Goal: Task Accomplishment & Management: Manage account settings

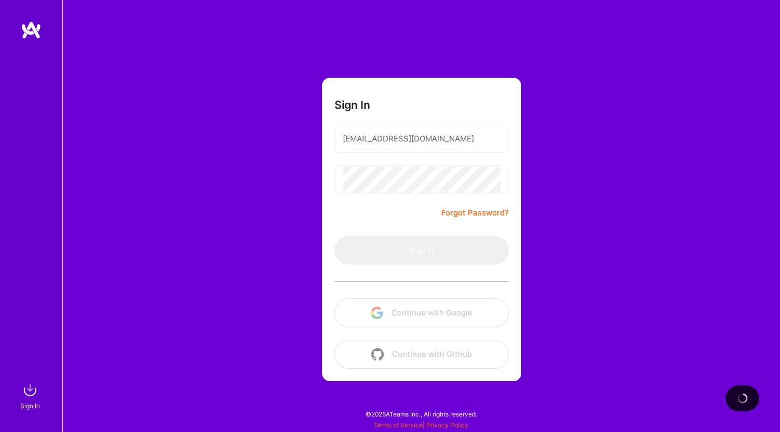
click at [555, 216] on div "Sign In [EMAIL_ADDRESS][DOMAIN_NAME] Forgot Password? Sign In Continue with Goo…" at bounding box center [420, 216] width 717 height 432
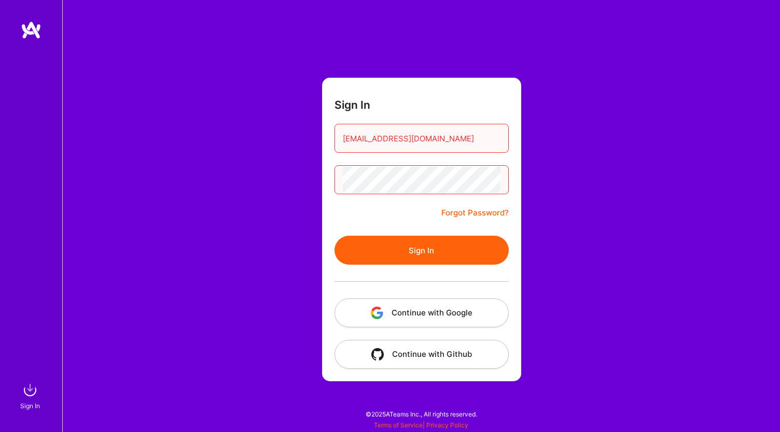
click at [407, 248] on button "Sign In" at bounding box center [421, 250] width 174 height 29
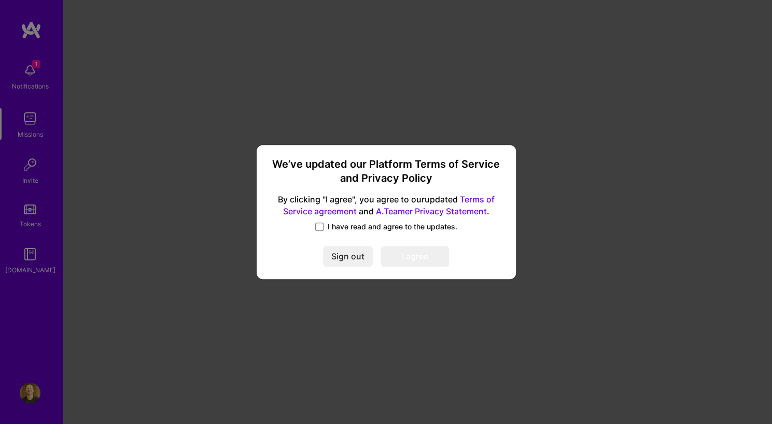
click at [361, 219] on div "We’ve updated our Platform Terms of Service and Privacy Policy By clicking "I a…" at bounding box center [386, 212] width 251 height 126
click at [350, 227] on span "I have read and agree to the updates." at bounding box center [393, 227] width 130 height 10
click at [0, 0] on input "I have read and agree to the updates." at bounding box center [0, 0] width 0 height 0
click at [415, 261] on button "I agree" at bounding box center [415, 257] width 68 height 21
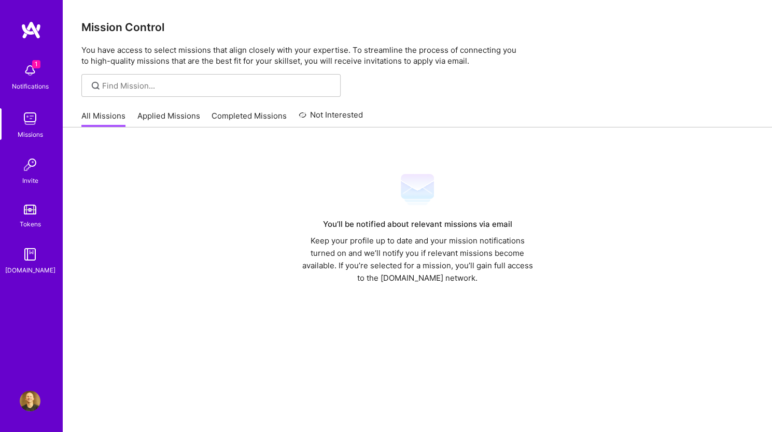
click at [26, 401] on img at bounding box center [30, 401] width 21 height 21
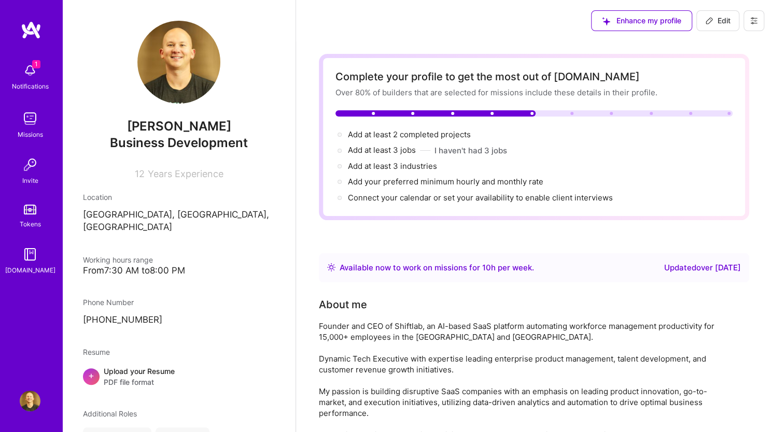
click at [706, 24] on icon at bounding box center [709, 21] width 8 height 8
select select "US"
select select "Right Now"
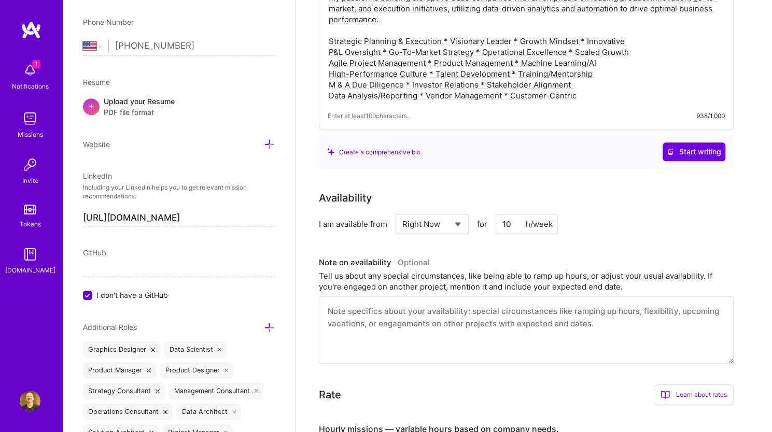
scroll to position [372, 0]
click at [512, 221] on input "10" at bounding box center [527, 224] width 62 height 20
type input "1"
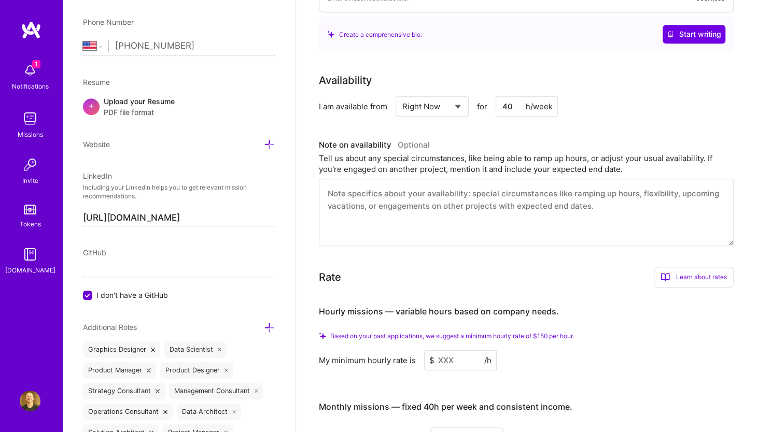
scroll to position [490, 0]
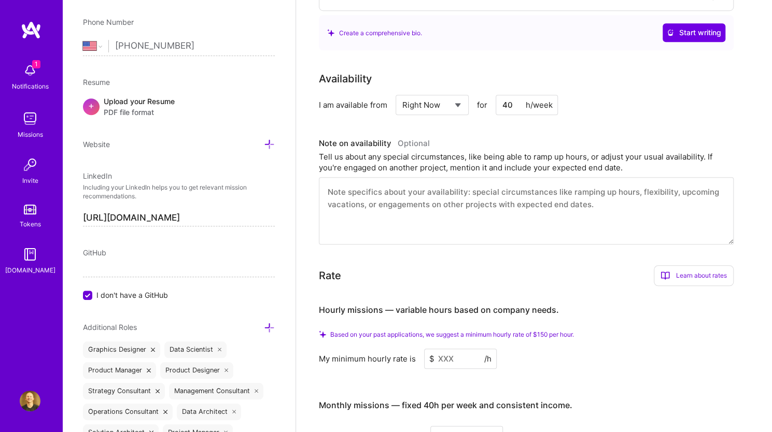
type input "40"
click at [445, 362] on input at bounding box center [460, 359] width 73 height 20
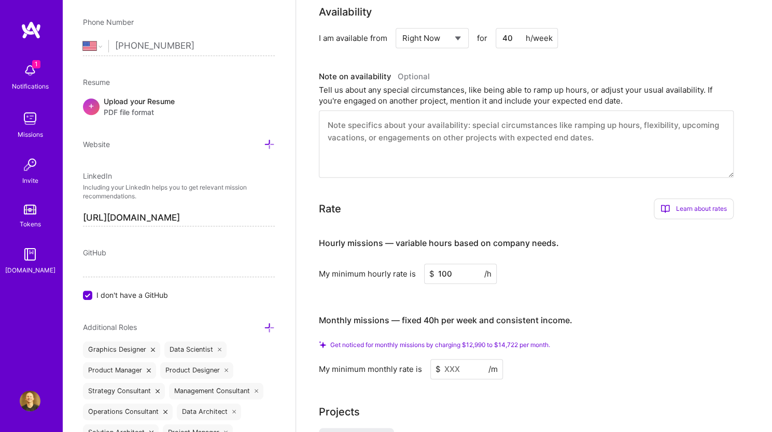
scroll to position [559, 0]
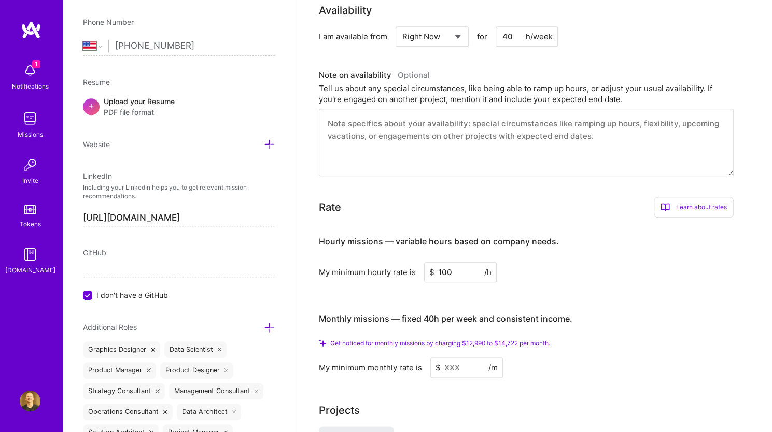
type input "100"
click at [445, 362] on input at bounding box center [466, 368] width 73 height 20
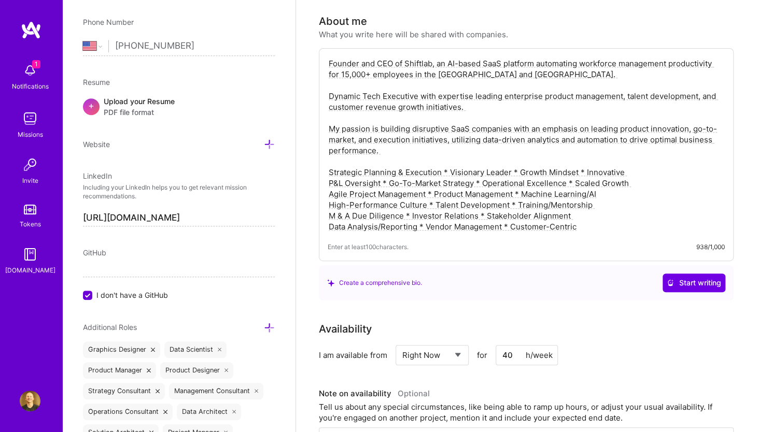
scroll to position [213, 0]
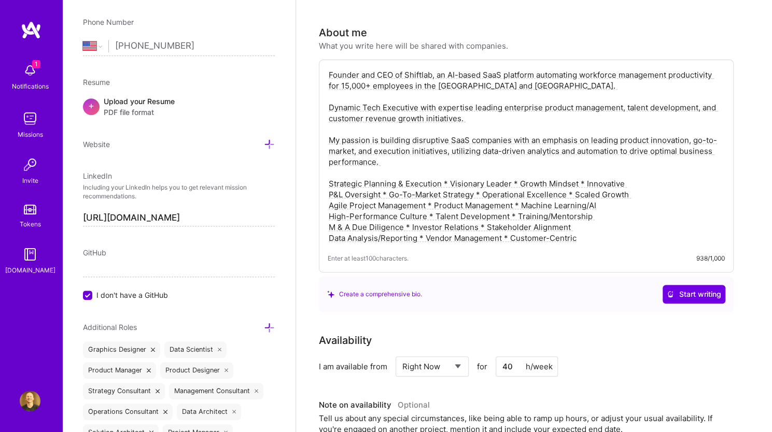
type input "5000"
click at [348, 86] on textarea "Founder and CEO of Shiftlab, an AI-based SaaS platform automating workforce man…" at bounding box center [526, 156] width 397 height 176
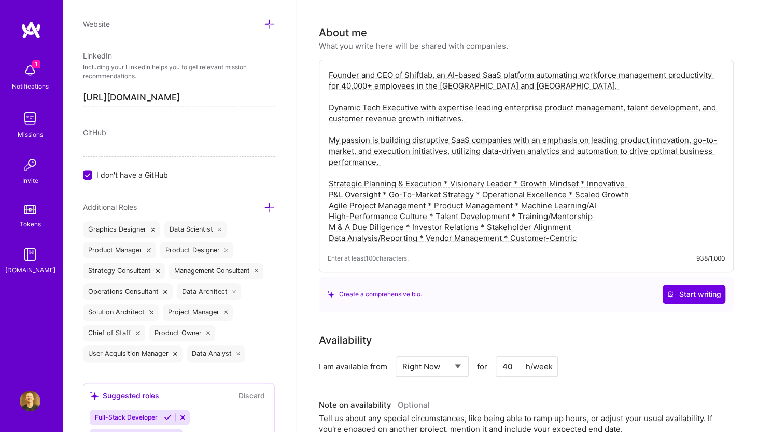
scroll to position [506, 0]
type textarea "Founder and CEO of Shiftlab, an AI-based SaaS platform automating workforce man…"
click at [152, 229] on icon at bounding box center [153, 231] width 4 height 4
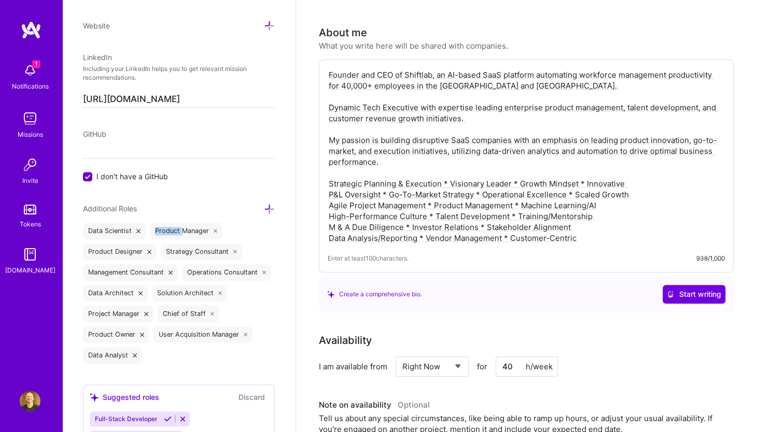
click at [152, 227] on div "Product Manager" at bounding box center [186, 231] width 73 height 17
click at [137, 229] on icon at bounding box center [138, 231] width 4 height 4
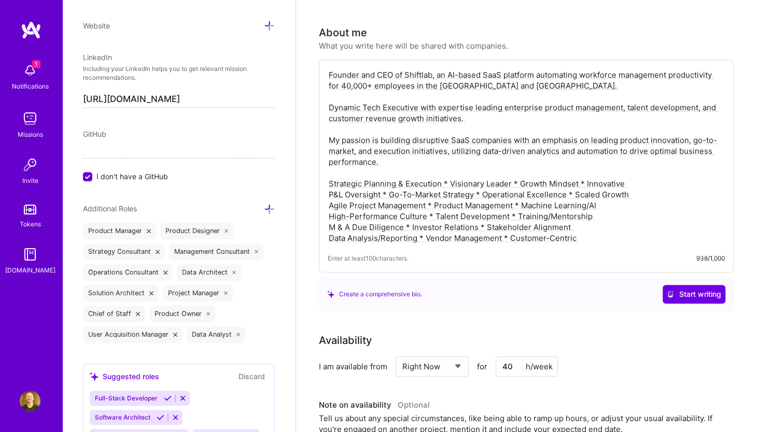
click at [137, 227] on div "Product Manager" at bounding box center [119, 231] width 73 height 17
click at [146, 227] on div "Product Manager" at bounding box center [119, 231] width 73 height 17
click at [148, 229] on icon at bounding box center [149, 231] width 4 height 4
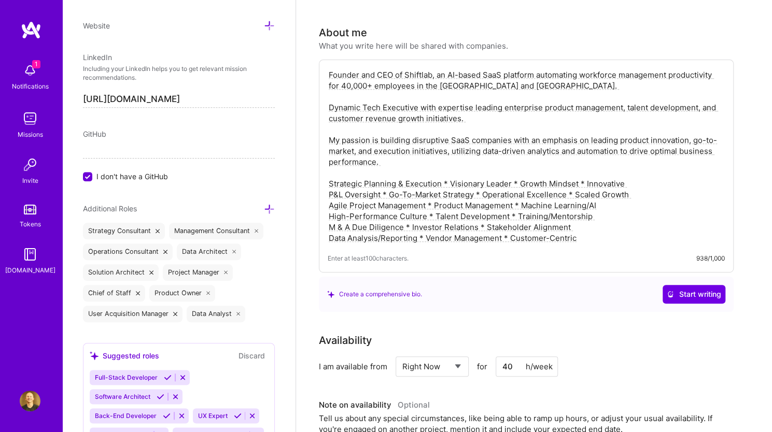
click at [119, 227] on div "Strategy Consultant" at bounding box center [124, 231] width 82 height 17
click at [234, 250] on icon at bounding box center [234, 252] width 4 height 4
click at [146, 271] on icon at bounding box center [146, 273] width 4 height 4
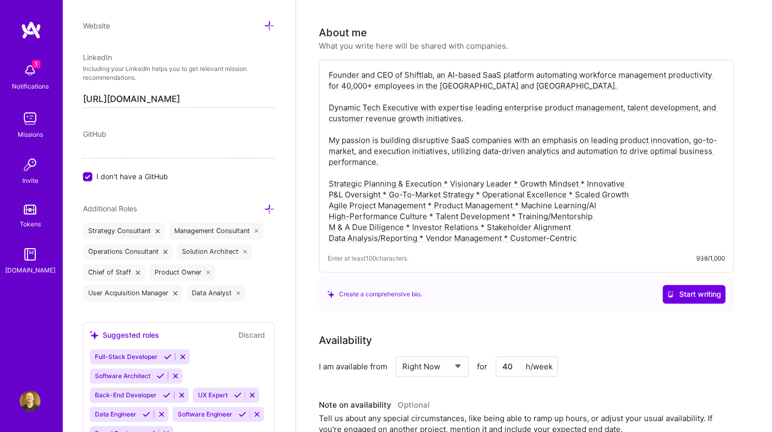
click at [206, 271] on icon at bounding box center [208, 273] width 4 height 4
click at [264, 208] on icon at bounding box center [269, 209] width 11 height 11
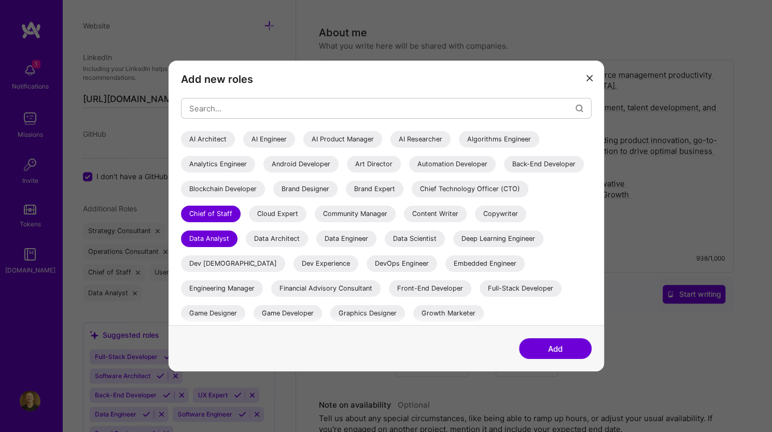
click at [220, 138] on div "AI Architect" at bounding box center [208, 139] width 54 height 17
click at [338, 134] on div "AI Product Manager" at bounding box center [342, 139] width 79 height 17
click at [220, 133] on div "AI Architect" at bounding box center [208, 139] width 54 height 17
click at [427, 143] on div "AI Researcher" at bounding box center [420, 139] width 60 height 17
click at [425, 166] on div "Automation Developer" at bounding box center [452, 164] width 87 height 17
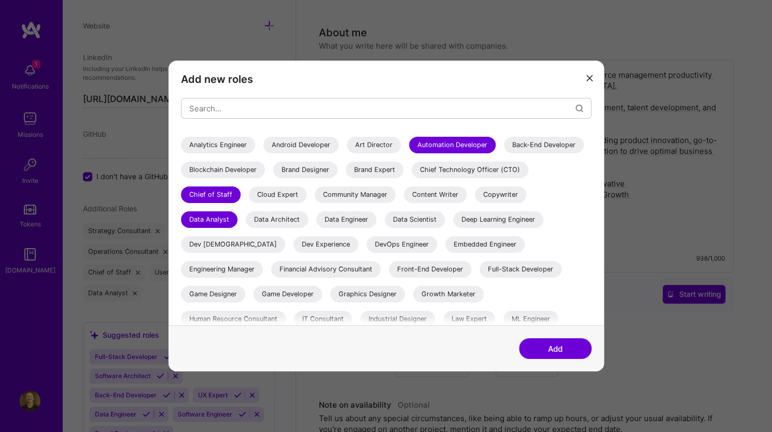
scroll to position [0, 0]
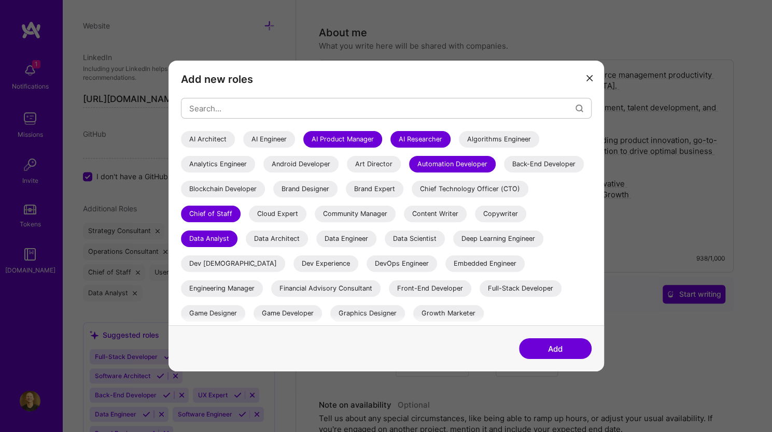
click at [561, 354] on button "Add" at bounding box center [555, 348] width 73 height 21
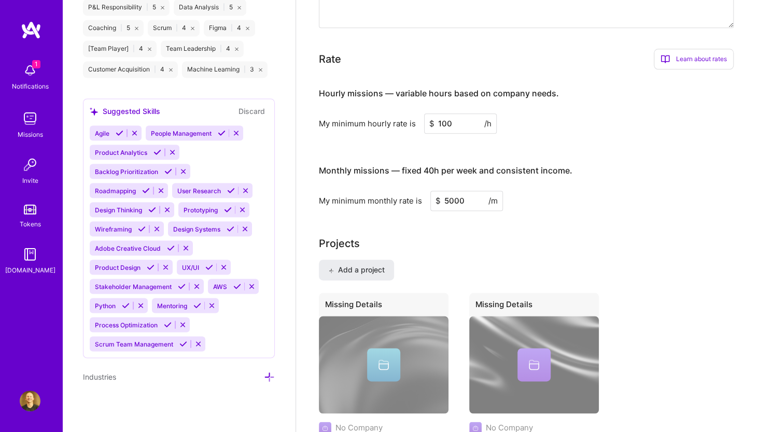
scroll to position [703, 0]
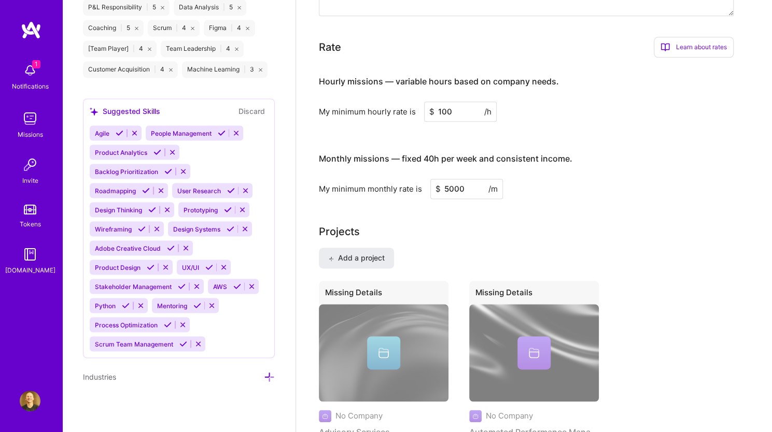
click at [222, 134] on icon at bounding box center [222, 133] width 8 height 8
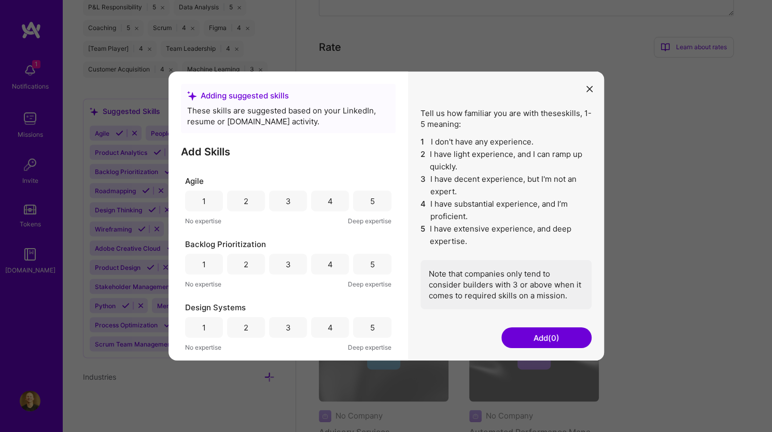
scroll to position [119, 0]
click at [329, 261] on div "4" at bounding box center [330, 262] width 5 height 11
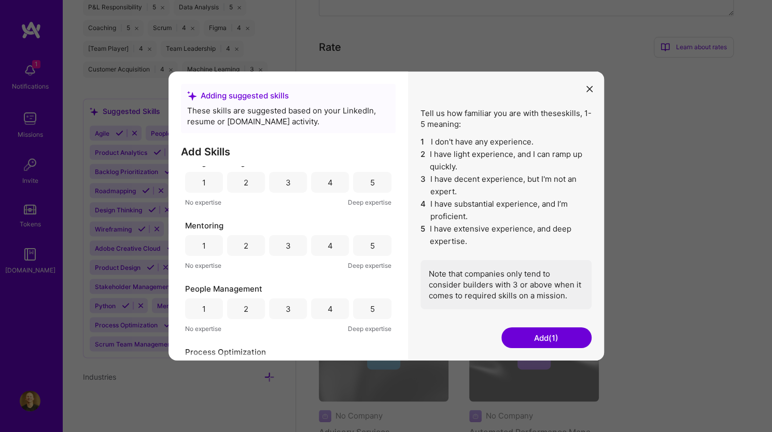
scroll to position [328, 0]
click at [338, 239] on div "4" at bounding box center [330, 243] width 38 height 21
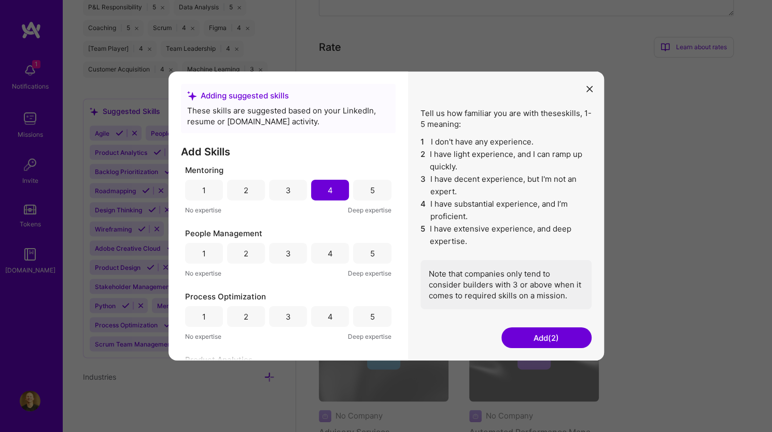
scroll to position [391, 0]
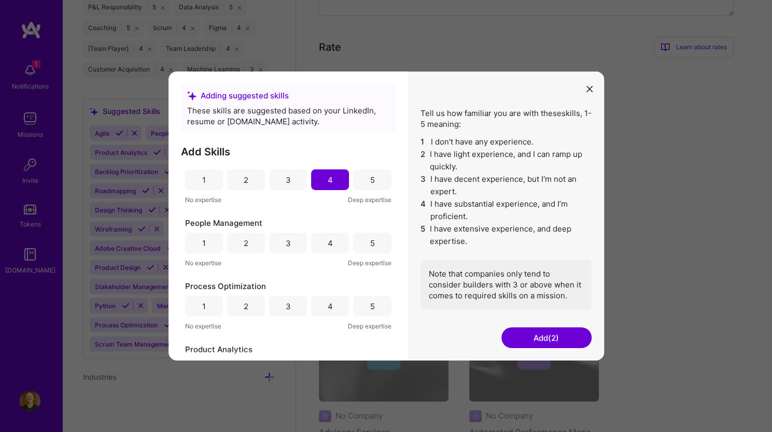
click at [342, 239] on div "4" at bounding box center [330, 243] width 38 height 21
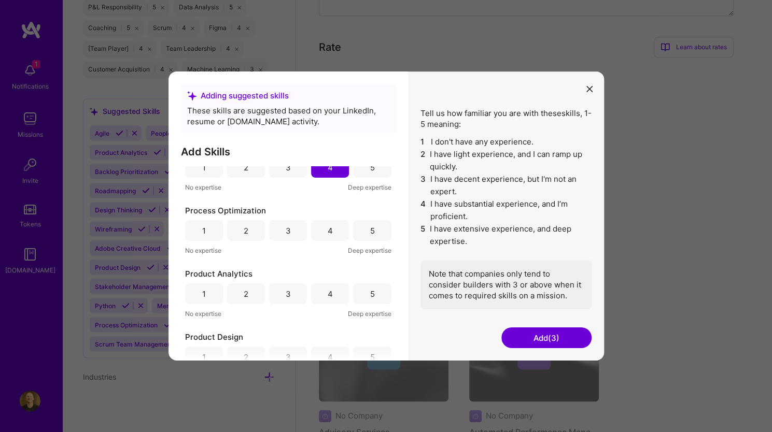
click at [329, 229] on div "4" at bounding box center [330, 230] width 5 height 11
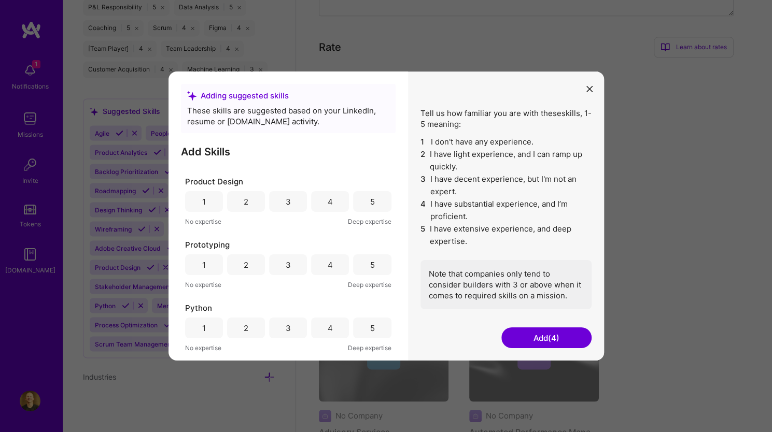
scroll to position [623, 0]
click at [361, 267] on div "5" at bounding box center [372, 264] width 38 height 21
click at [333, 265] on div "4" at bounding box center [330, 266] width 38 height 21
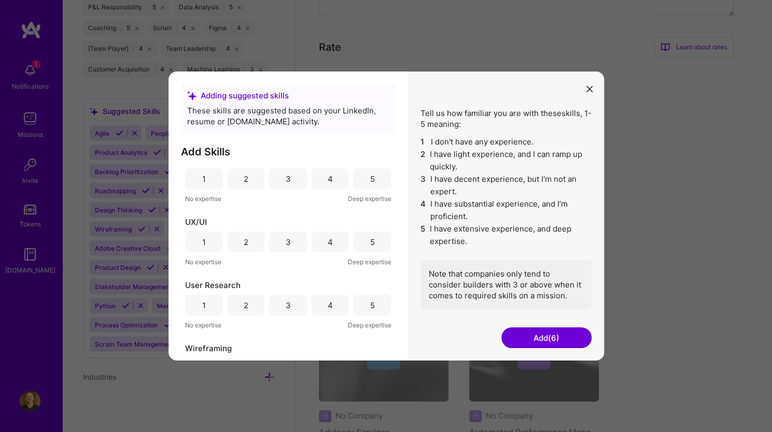
scroll to position [994, 0]
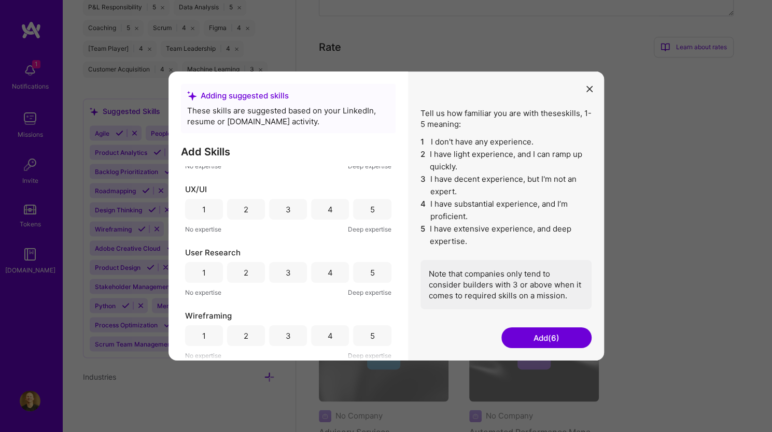
click at [358, 335] on div "5" at bounding box center [372, 335] width 38 height 21
click at [559, 338] on button "Add (7)" at bounding box center [546, 338] width 90 height 21
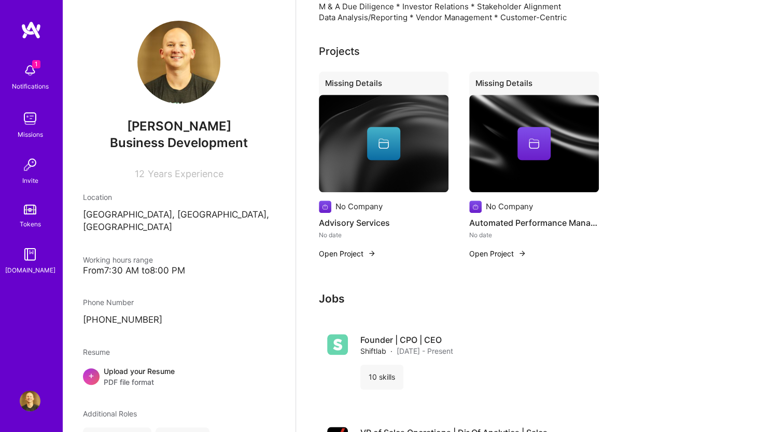
scroll to position [0, 0]
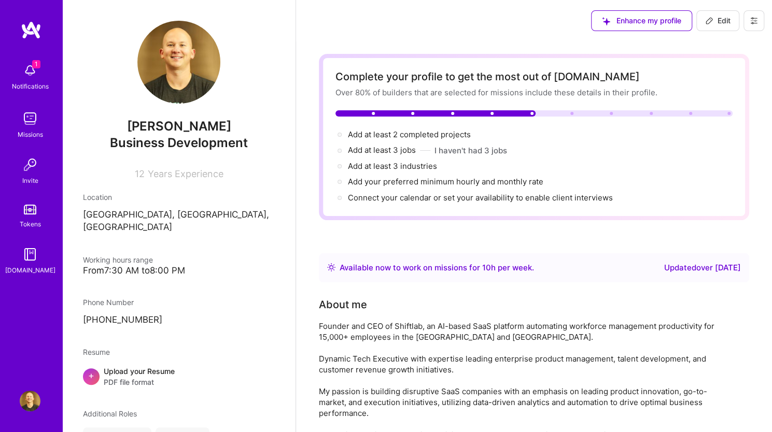
click at [654, 19] on span "Enhance my profile" at bounding box center [641, 21] width 79 height 10
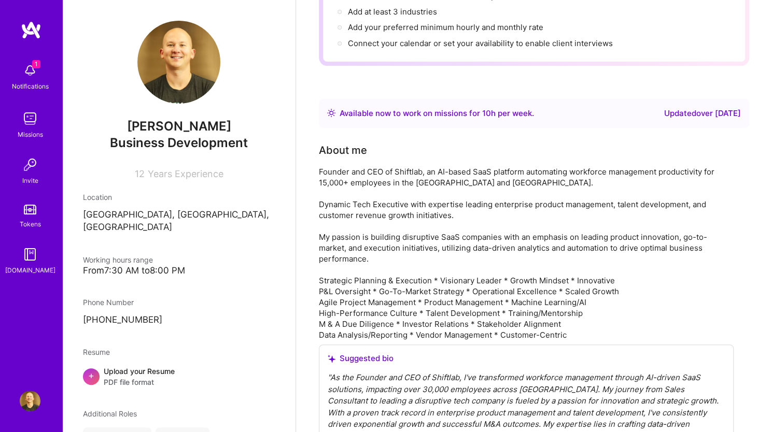
scroll to position [158, 0]
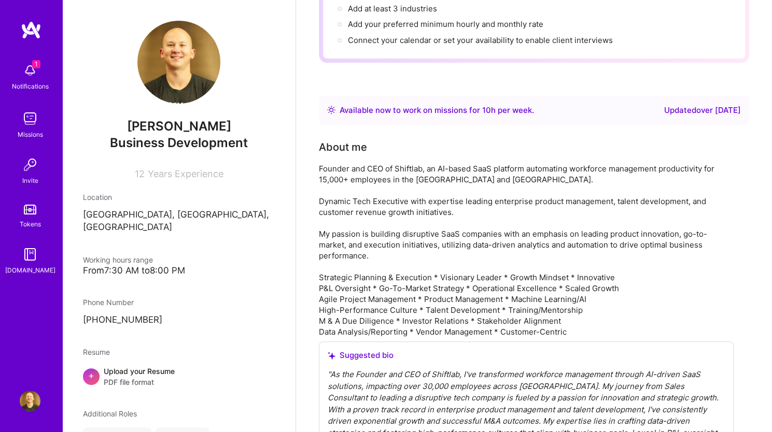
click at [325, 182] on div "Founder and CEO of Shiftlab, an AI-based SaaS platform automating workforce man…" at bounding box center [526, 250] width 415 height 174
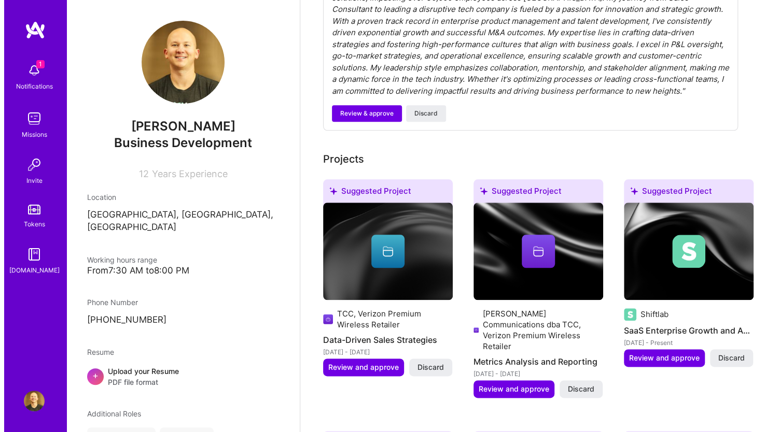
scroll to position [764, 0]
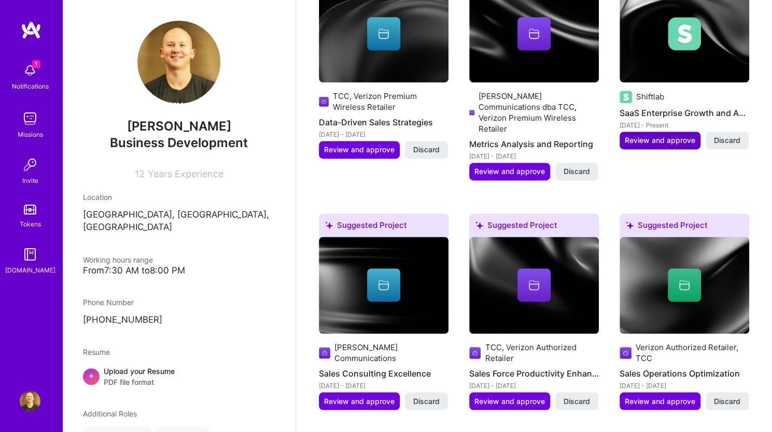
click at [671, 143] on span "Review and approve" at bounding box center [660, 140] width 70 height 10
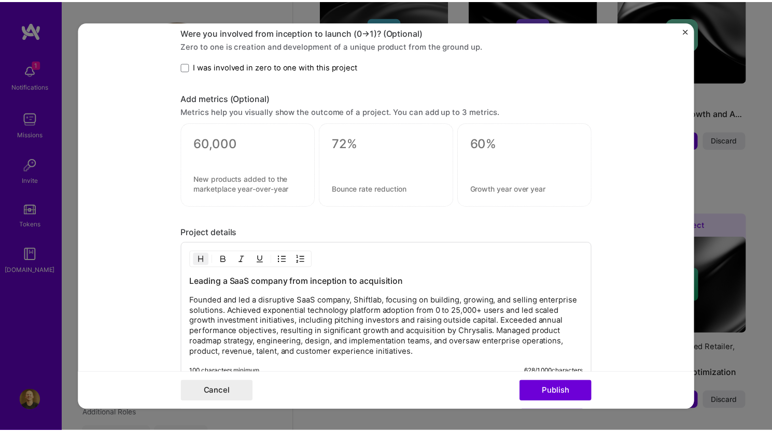
scroll to position [906, 0]
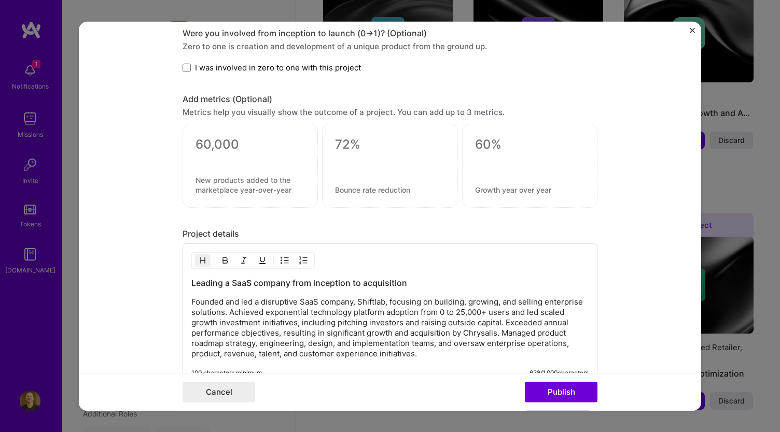
click at [693, 37] on button "Close" at bounding box center [691, 33] width 5 height 11
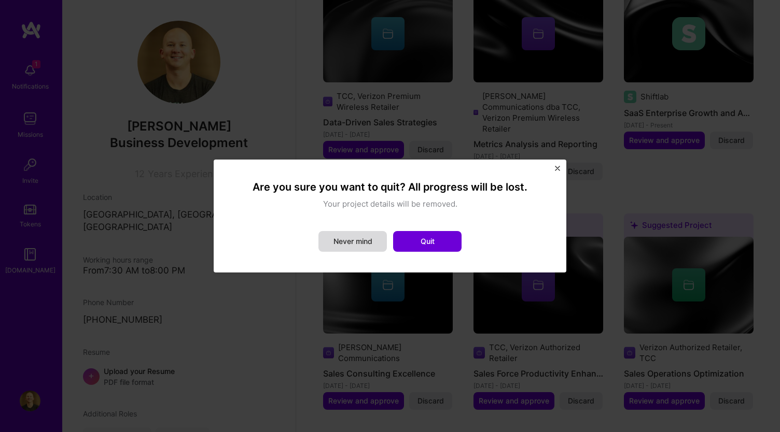
click at [364, 243] on button "Never mind" at bounding box center [352, 241] width 68 height 21
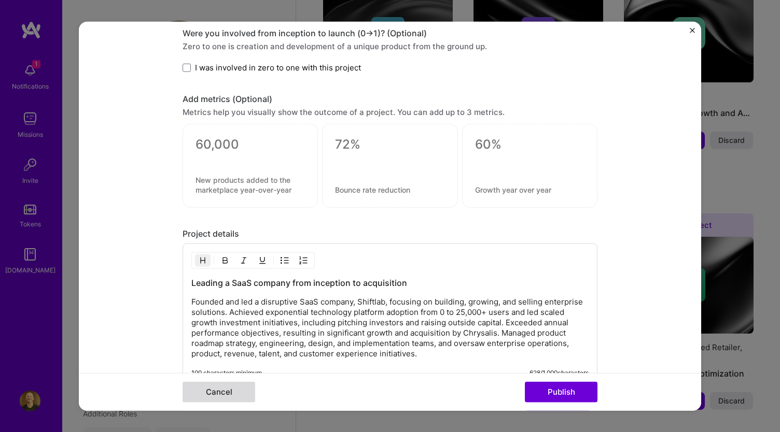
click at [223, 392] on button "Cancel" at bounding box center [218, 391] width 73 height 21
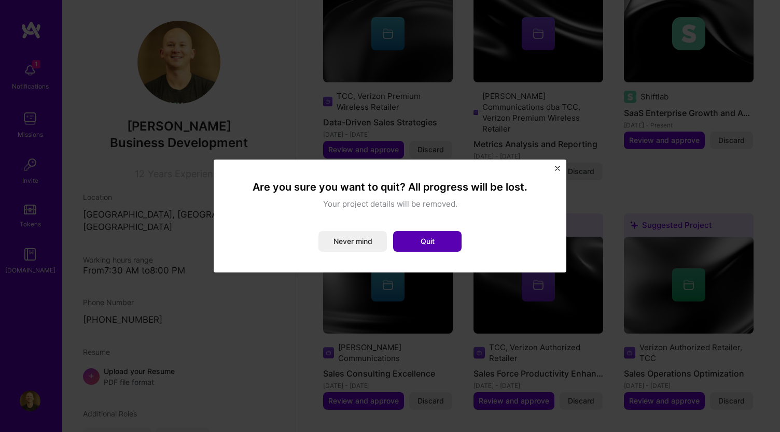
click at [414, 244] on button "Quit" at bounding box center [427, 241] width 68 height 21
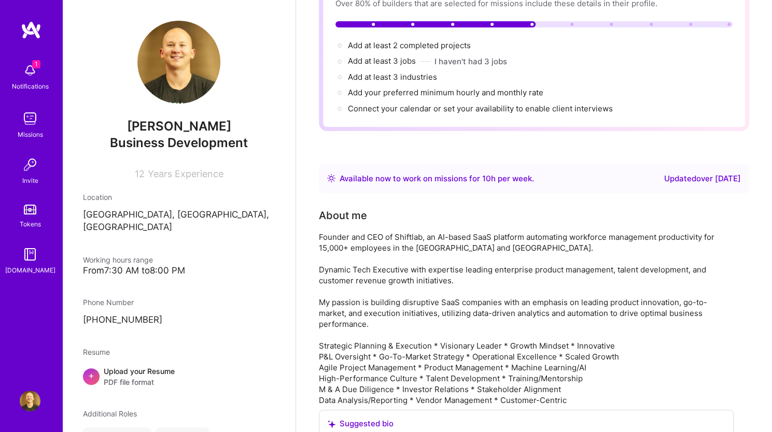
scroll to position [115, 0]
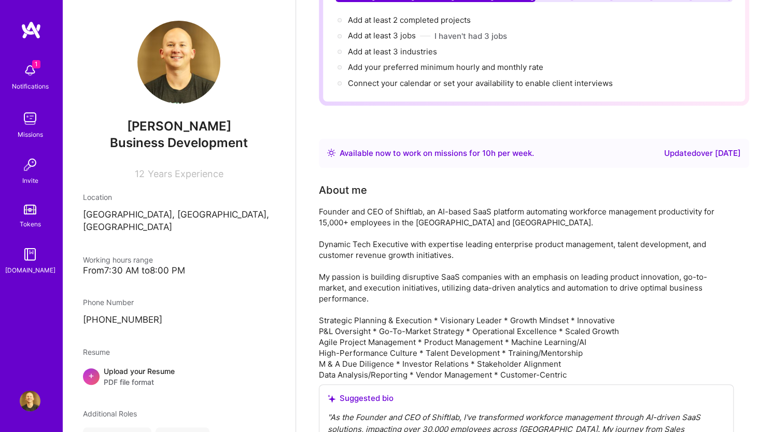
click at [458, 149] on div "Available now to work on missions for 10 h per week ." at bounding box center [436, 153] width 194 height 12
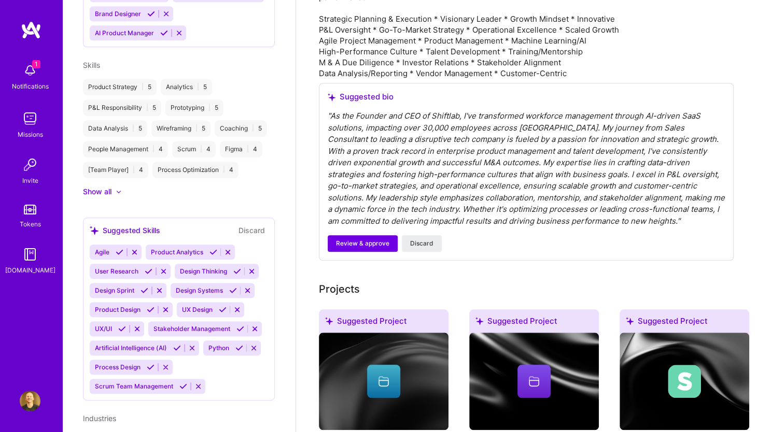
scroll to position [603, 0]
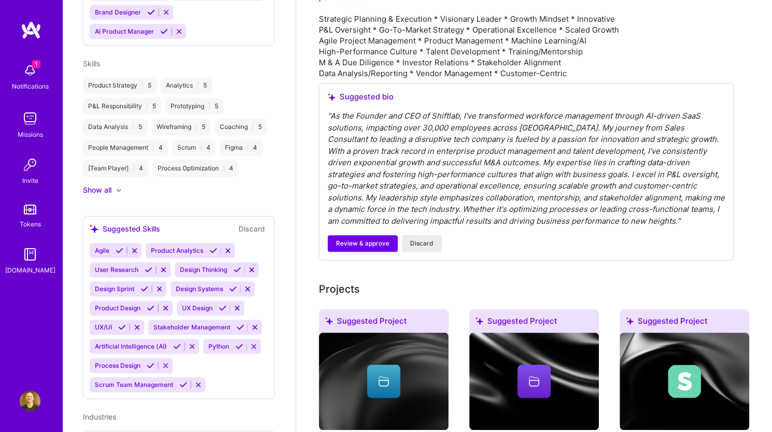
click at [116, 254] on icon at bounding box center [120, 251] width 8 height 8
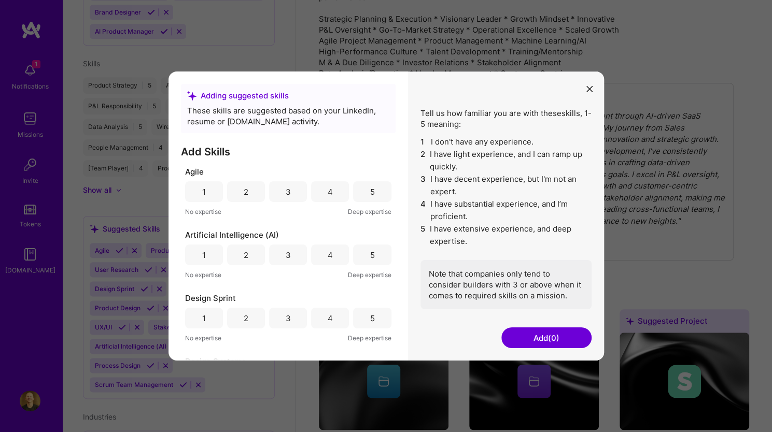
click at [334, 193] on div "4" at bounding box center [330, 191] width 38 height 21
click at [340, 256] on div "4" at bounding box center [330, 255] width 38 height 21
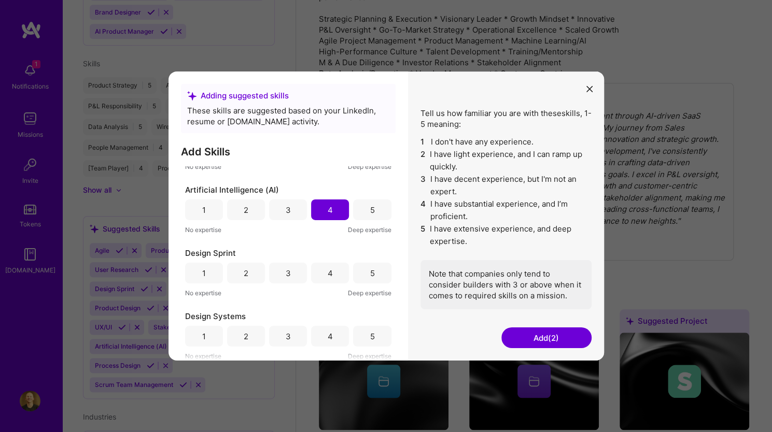
click at [329, 268] on div "4" at bounding box center [330, 272] width 5 height 11
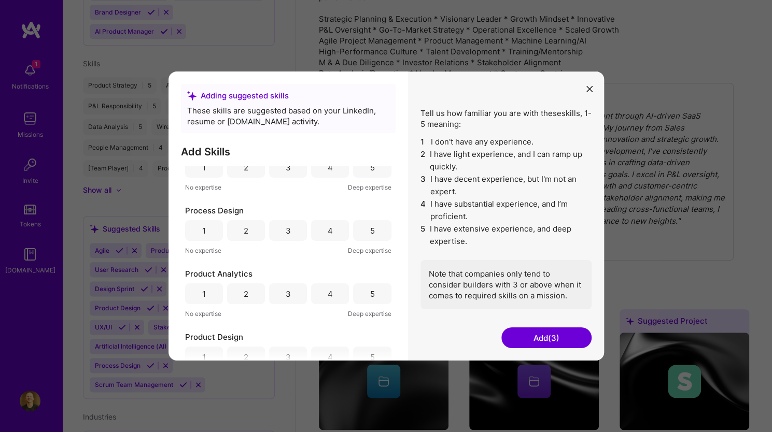
scroll to position [278, 0]
click at [331, 228] on div "4" at bounding box center [330, 229] width 38 height 21
click at [336, 291] on div "4" at bounding box center [330, 292] width 38 height 21
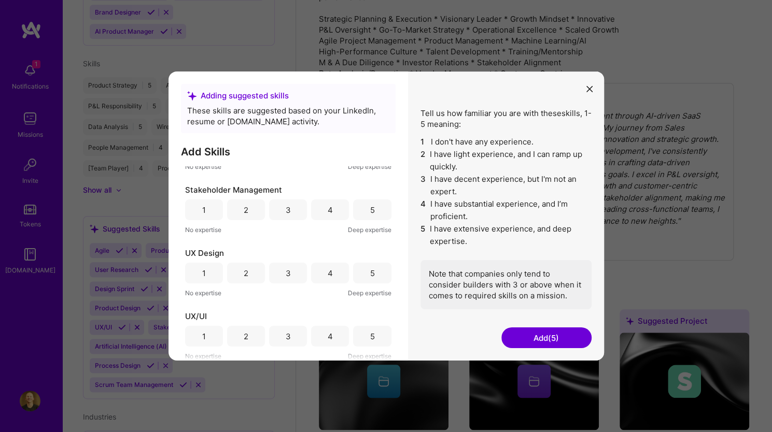
scroll to position [617, 0]
click at [365, 201] on div "5" at bounding box center [372, 206] width 38 height 21
click at [538, 341] on button "Add (6)" at bounding box center [546, 338] width 90 height 21
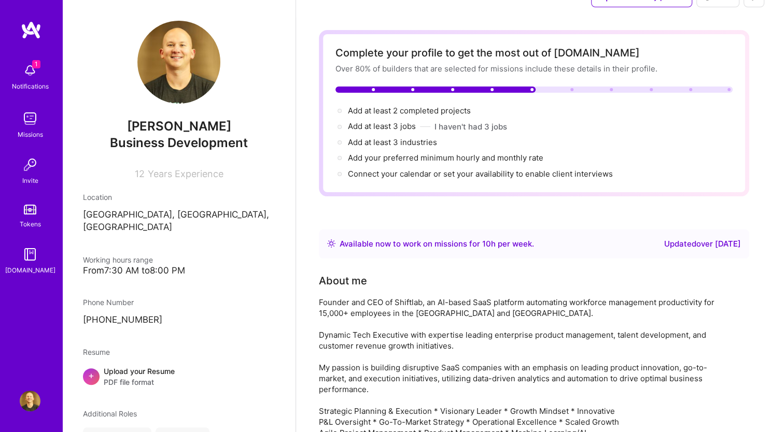
scroll to position [0, 0]
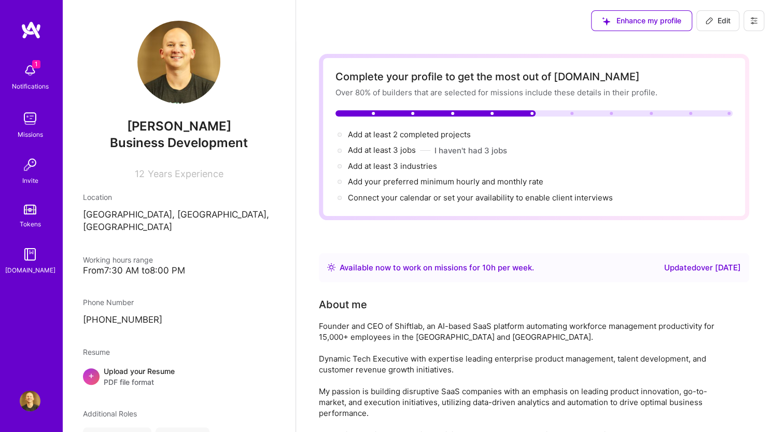
click at [754, 20] on icon at bounding box center [754, 21] width 6 height 2
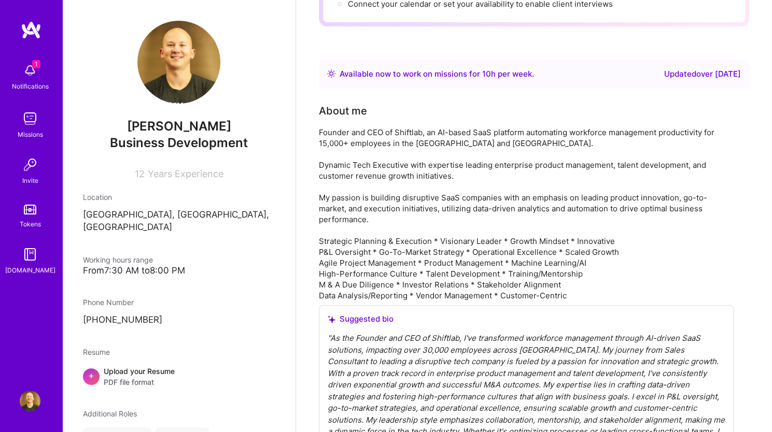
scroll to position [230, 0]
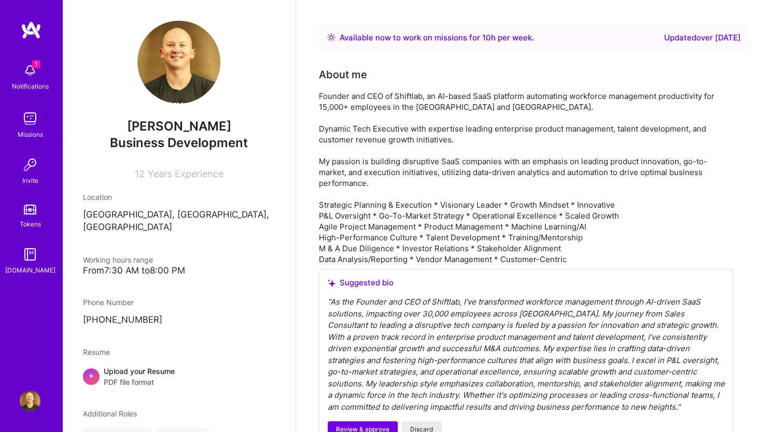
click at [566, 164] on div "Founder and CEO of Shiftlab, an AI-based SaaS platform automating workforce man…" at bounding box center [526, 178] width 415 height 174
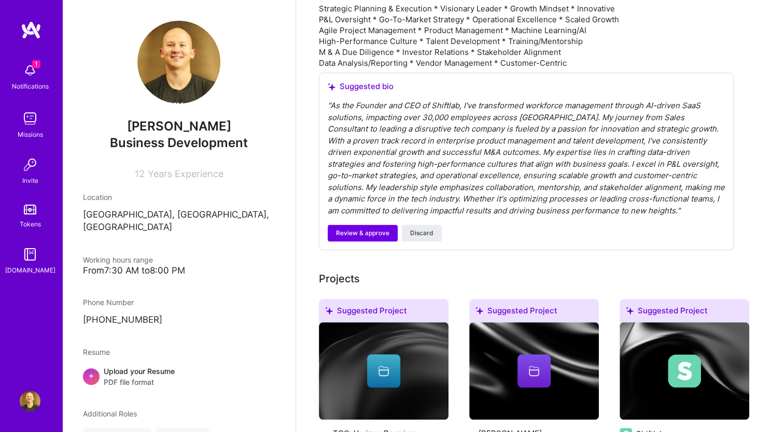
scroll to position [431, 0]
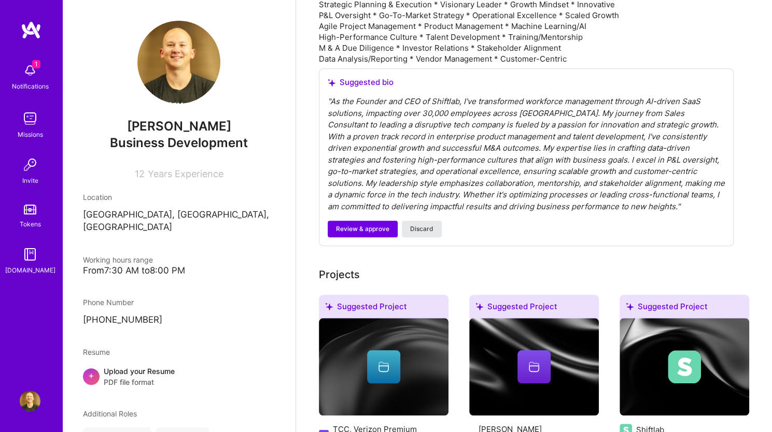
click at [419, 223] on button "Discard" at bounding box center [422, 229] width 40 height 17
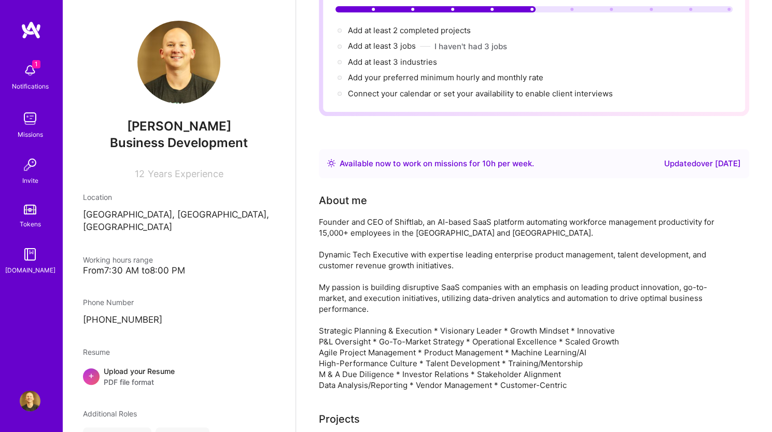
scroll to position [103, 0]
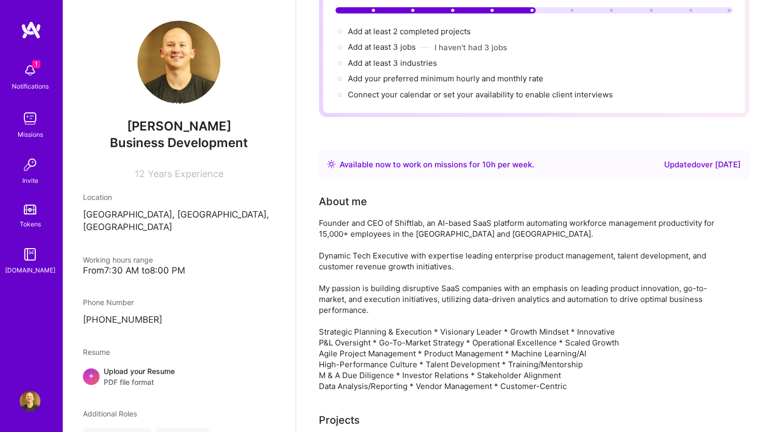
click at [535, 238] on div "Founder and CEO of Shiftlab, an AI-based SaaS platform automating workforce man…" at bounding box center [526, 305] width 415 height 174
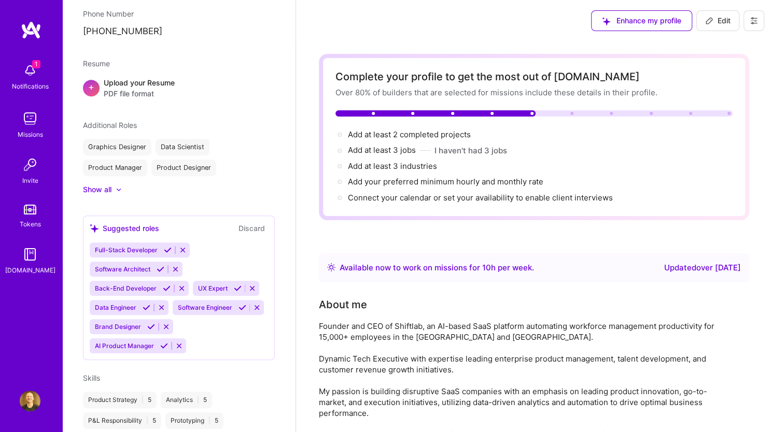
scroll to position [293, 0]
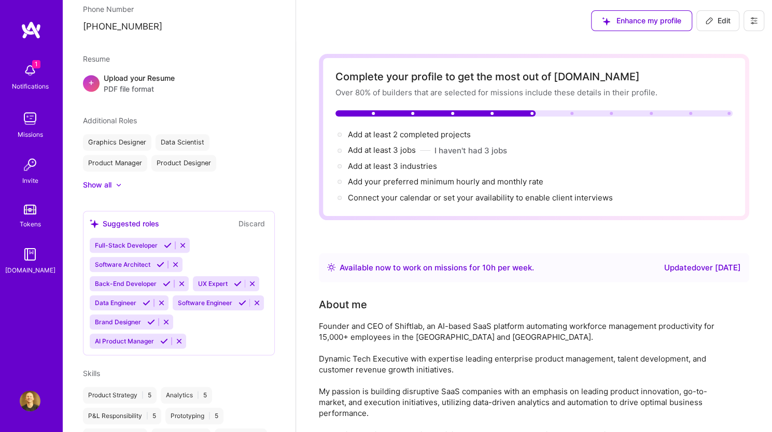
click at [31, 398] on img at bounding box center [30, 401] width 21 height 21
click at [27, 118] on img at bounding box center [30, 118] width 21 height 21
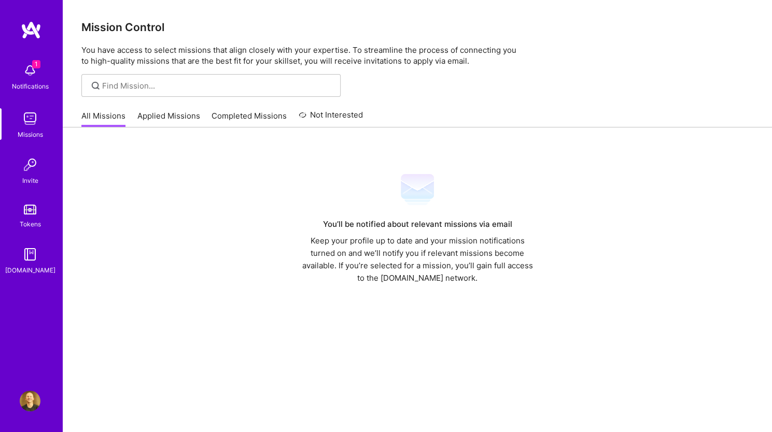
click at [33, 59] on div "1 Notifications" at bounding box center [30, 76] width 64 height 36
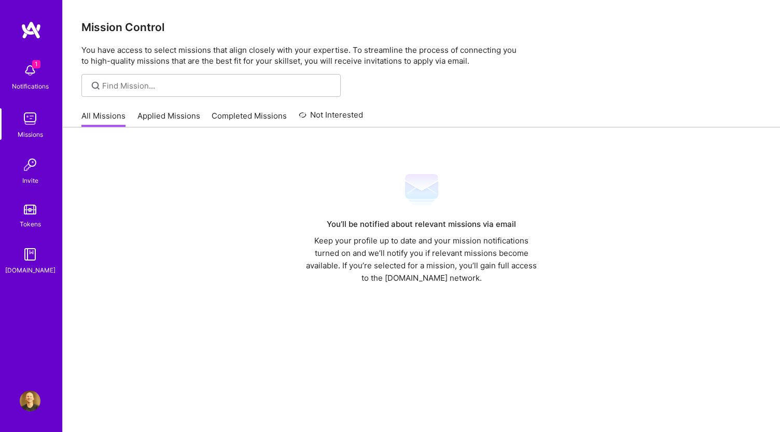
click at [26, 258] on img at bounding box center [30, 254] width 21 height 21
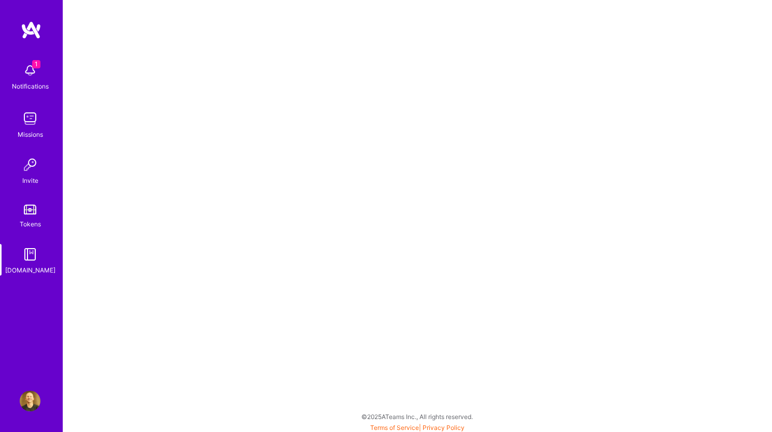
click at [29, 400] on img at bounding box center [30, 401] width 21 height 21
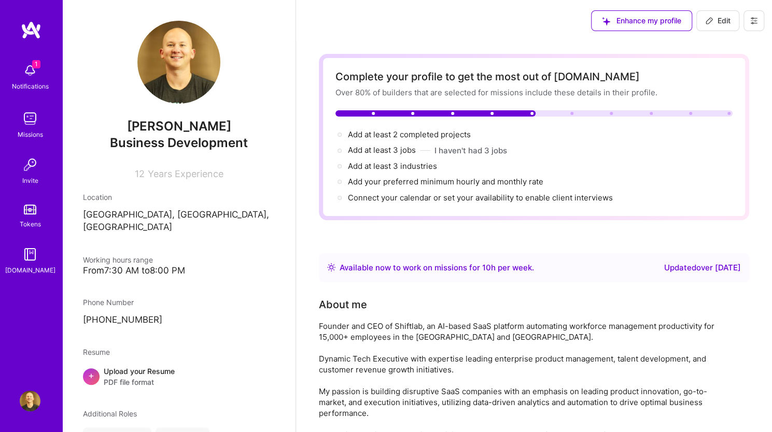
click at [702, 17] on button "Edit" at bounding box center [717, 20] width 43 height 21
select select "US"
select select "Right Now"
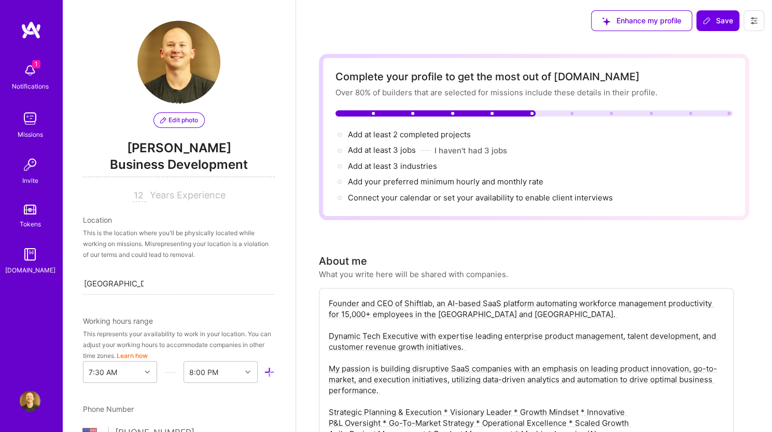
scroll to position [387, 0]
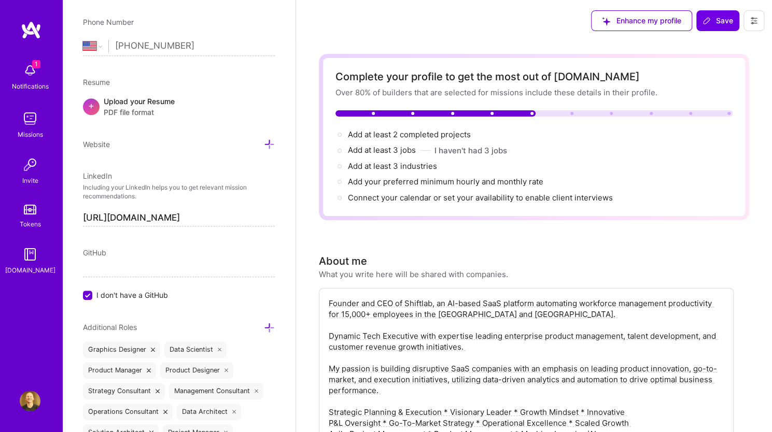
click at [347, 318] on textarea "Founder and CEO of Shiftlab, an AI-based SaaS platform automating workforce man…" at bounding box center [526, 385] width 397 height 176
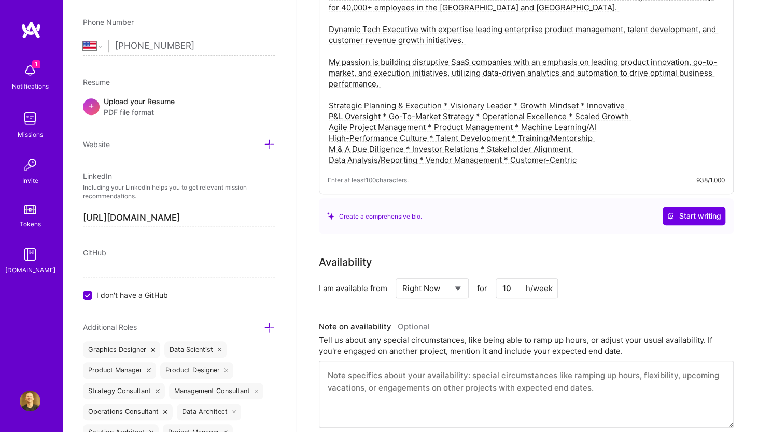
scroll to position [372, 0]
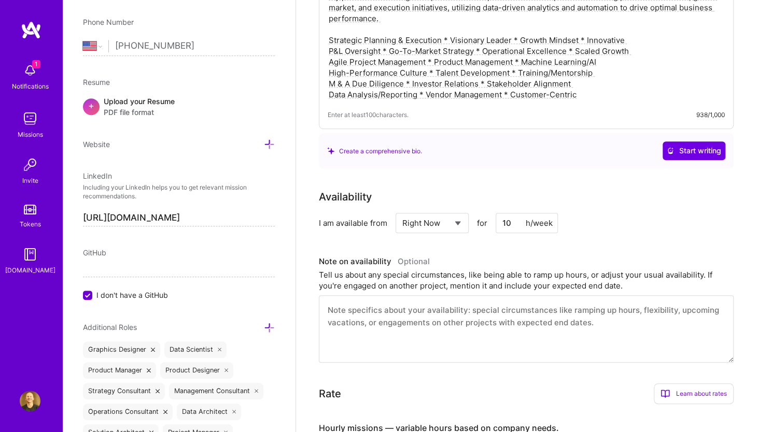
type textarea "Founder and CEO of Shiftlab, an AI-based SaaS platform automating workforce man…"
drag, startPoint x: 511, startPoint y: 221, endPoint x: 479, endPoint y: 232, distance: 34.1
click at [479, 232] on div "Select... Right Now Future Date Not Available for 10 h/week" at bounding box center [476, 223] width 162 height 20
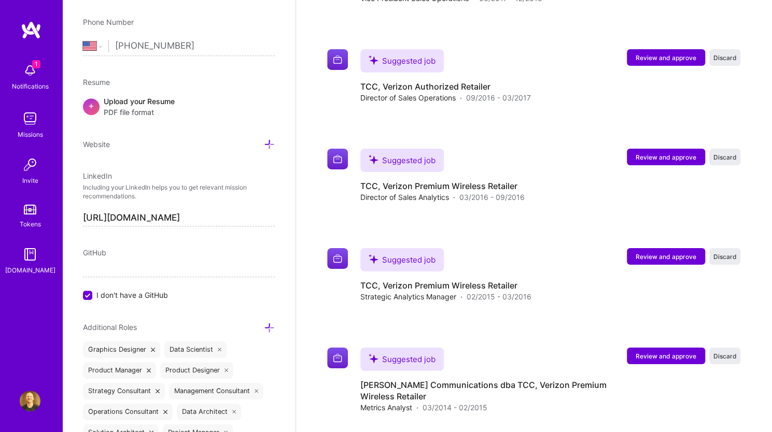
scroll to position [2148, 0]
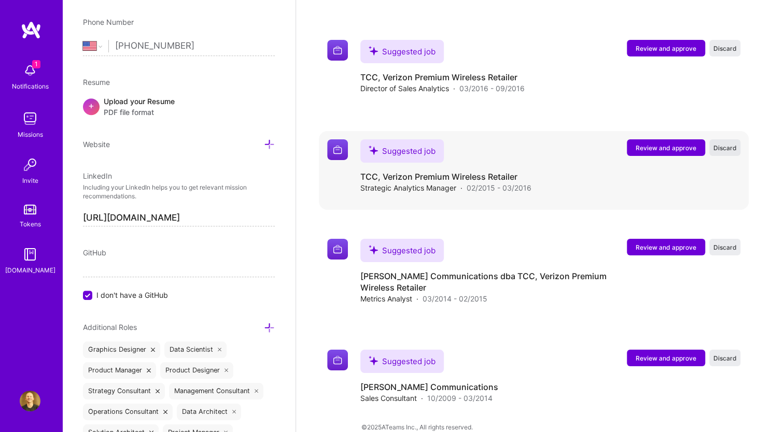
type input "30"
click at [734, 144] on span "Discard" at bounding box center [724, 148] width 23 height 9
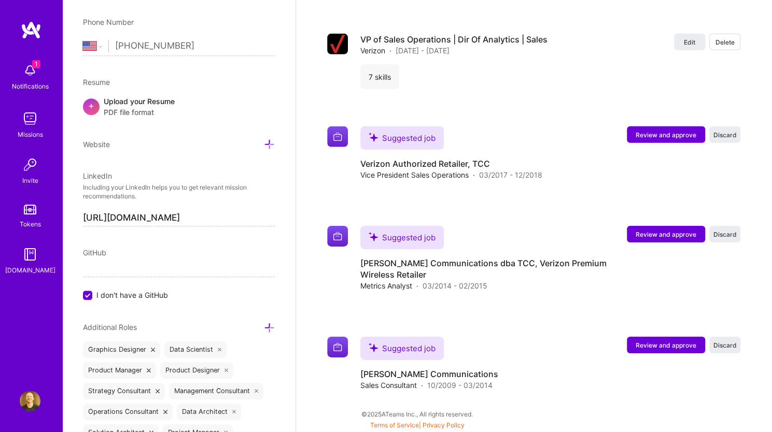
scroll to position [1849, 0]
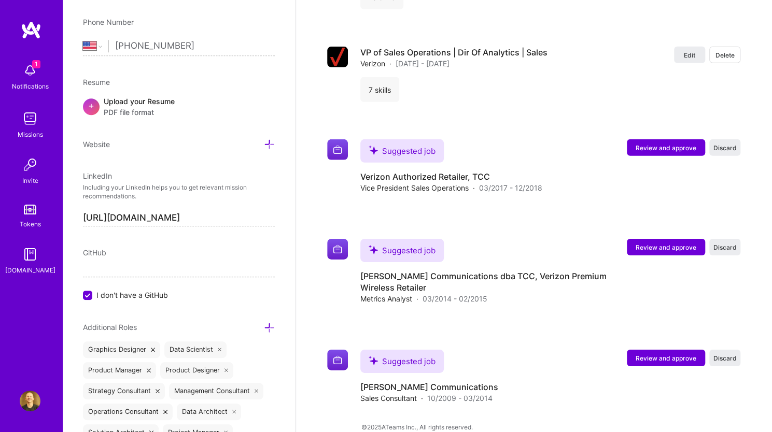
click at [734, 144] on span "Discard" at bounding box center [724, 148] width 23 height 9
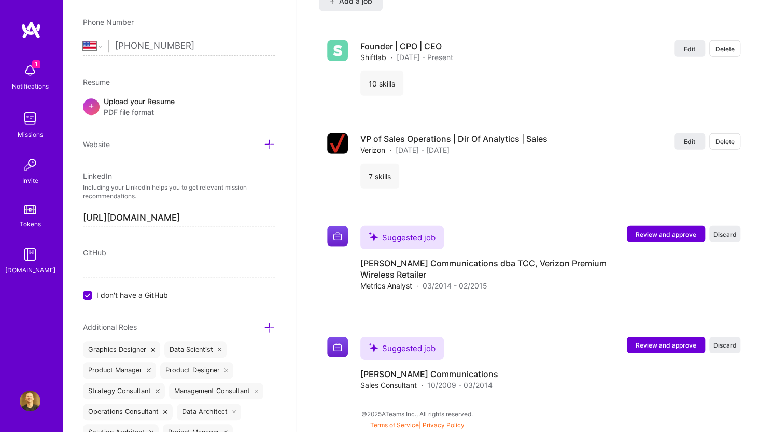
scroll to position [1750, 0]
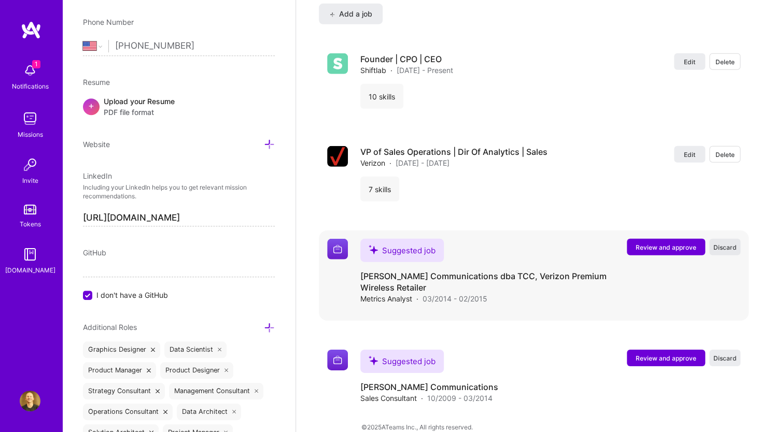
click at [731, 243] on span "Discard" at bounding box center [724, 247] width 23 height 9
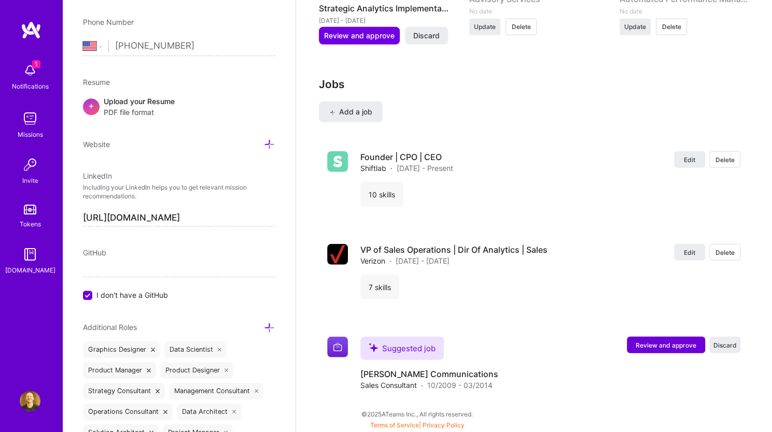
scroll to position [1639, 0]
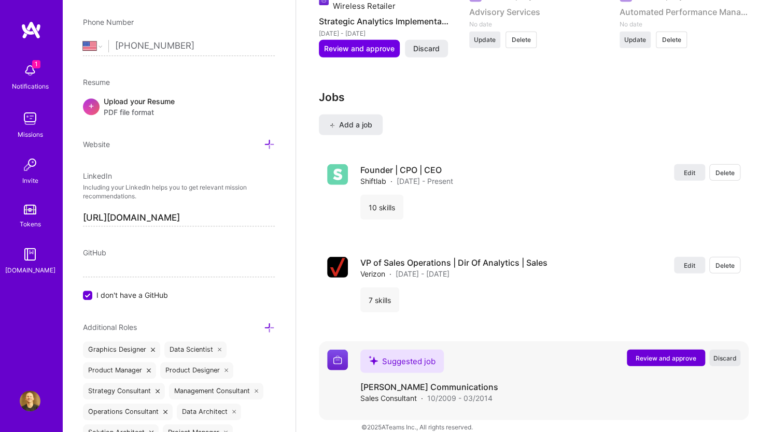
click at [719, 354] on span "Discard" at bounding box center [724, 358] width 23 height 9
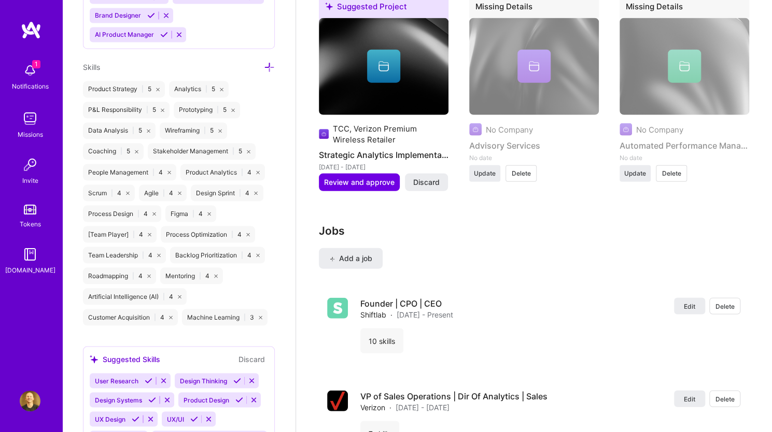
scroll to position [1235, 0]
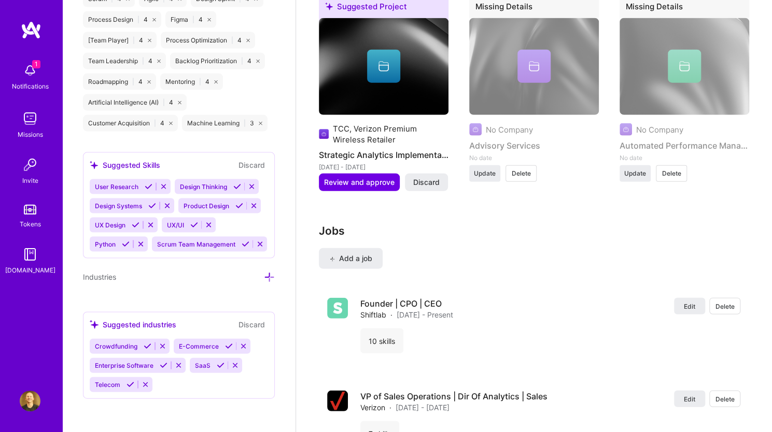
click at [218, 365] on icon at bounding box center [221, 366] width 8 height 8
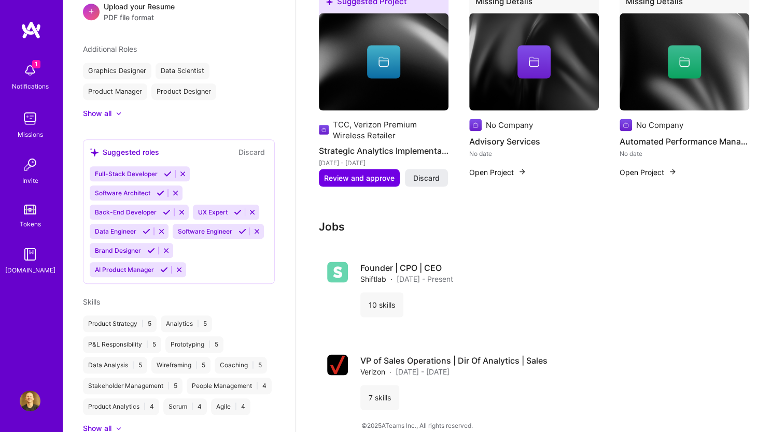
scroll to position [355, 0]
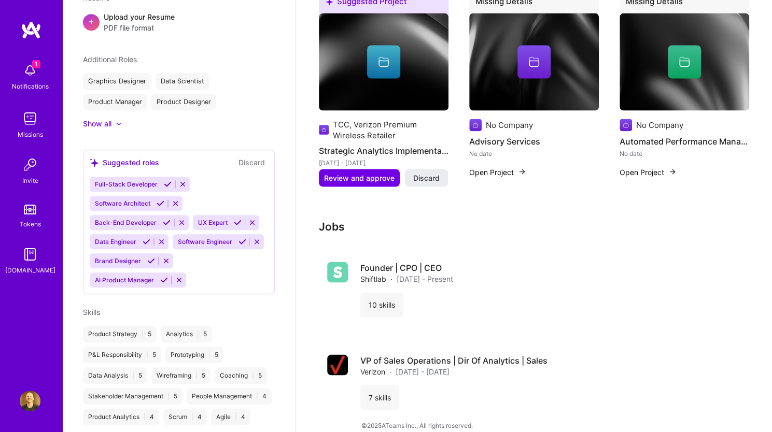
click at [163, 284] on icon at bounding box center [164, 280] width 8 height 8
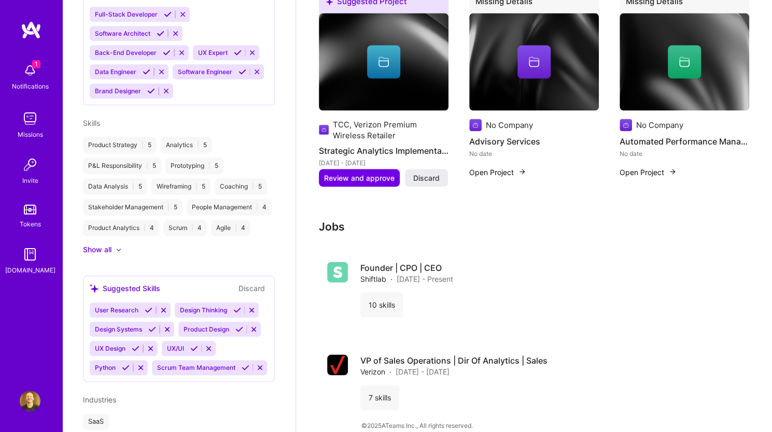
scroll to position [690, 0]
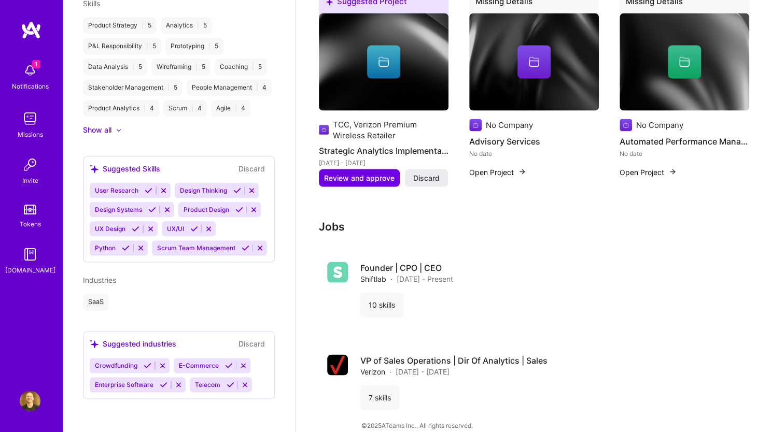
click at [190, 228] on icon at bounding box center [194, 229] width 8 height 8
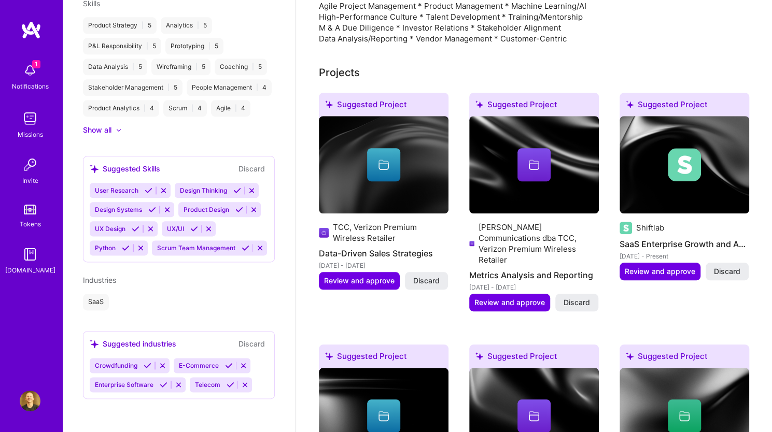
scroll to position [0, 0]
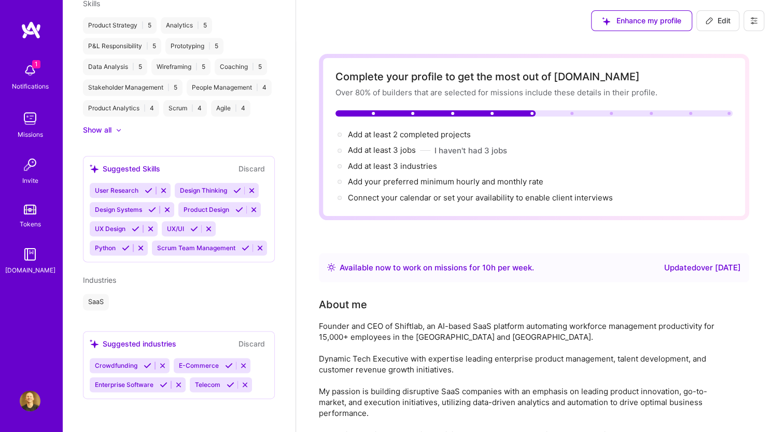
click at [712, 23] on icon at bounding box center [709, 21] width 8 height 8
select select "US"
select select "Right Now"
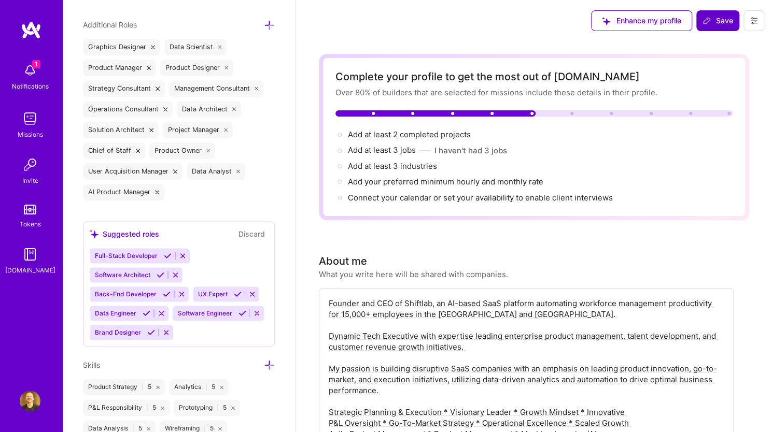
scroll to position [387, 0]
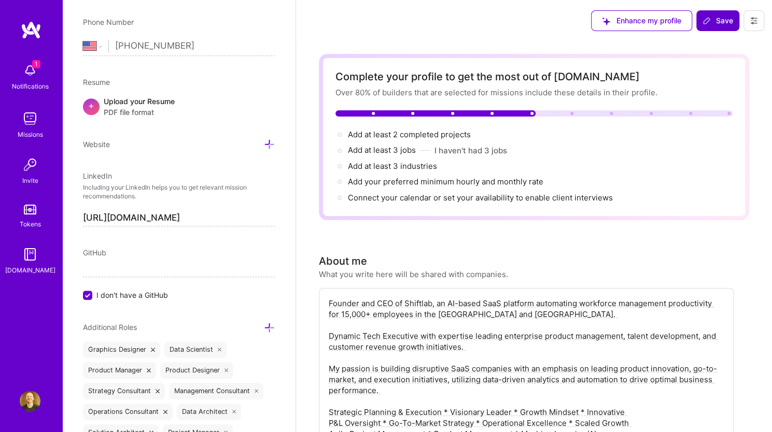
click at [345, 314] on textarea "Founder and CEO of Shiftlab, an AI-based SaaS platform automating workforce man…" at bounding box center [526, 385] width 397 height 176
type textarea "Founder and CEO of Shiftlab, an AI-based SaaS platform automating workforce man…"
click at [721, 19] on span "Save" at bounding box center [717, 21] width 31 height 10
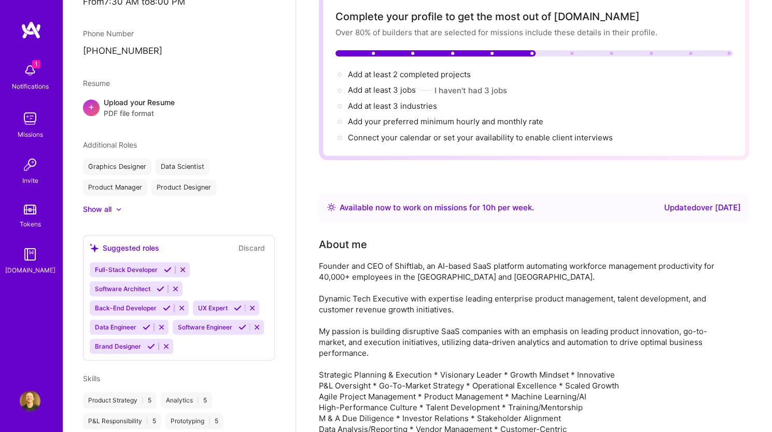
scroll to position [0, 0]
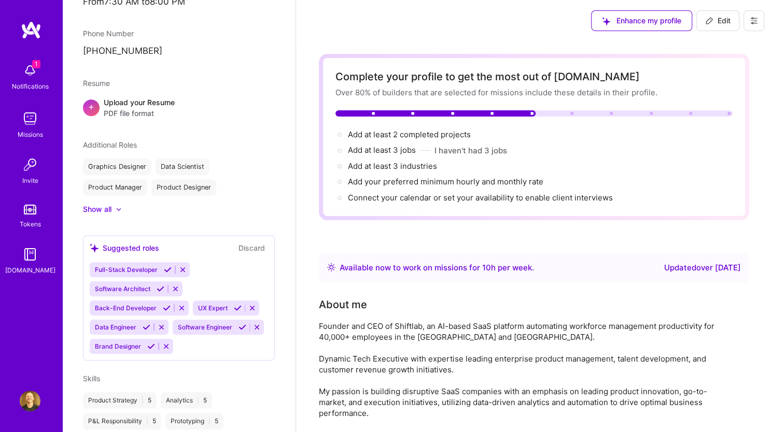
click at [706, 27] on button "Edit" at bounding box center [717, 20] width 43 height 21
select select "US"
select select "Right Now"
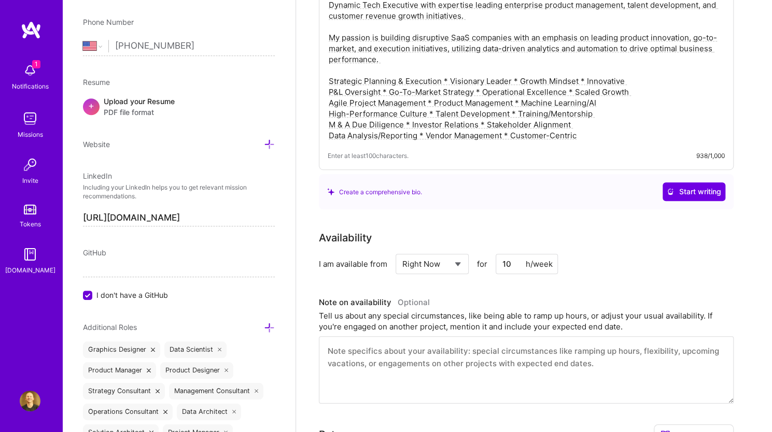
scroll to position [332, 0]
click at [514, 265] on input "10" at bounding box center [527, 263] width 62 height 20
type input "1"
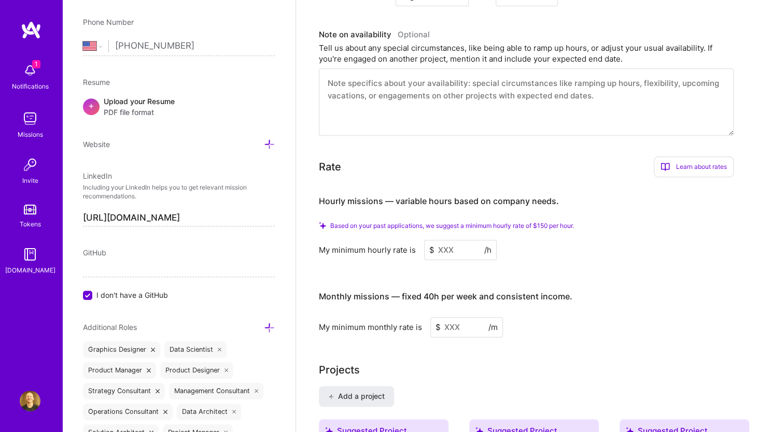
scroll to position [628, 0]
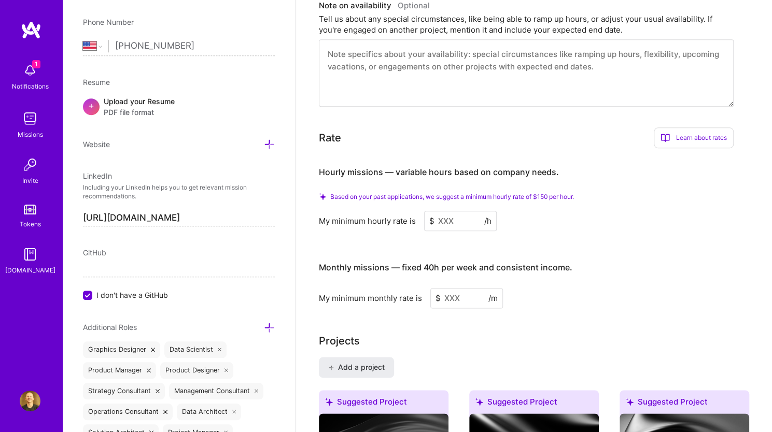
type input "30"
drag, startPoint x: 430, startPoint y: 220, endPoint x: 412, endPoint y: 221, distance: 18.2
click at [412, 221] on div "My minimum hourly rate is $ /h" at bounding box center [526, 221] width 415 height 20
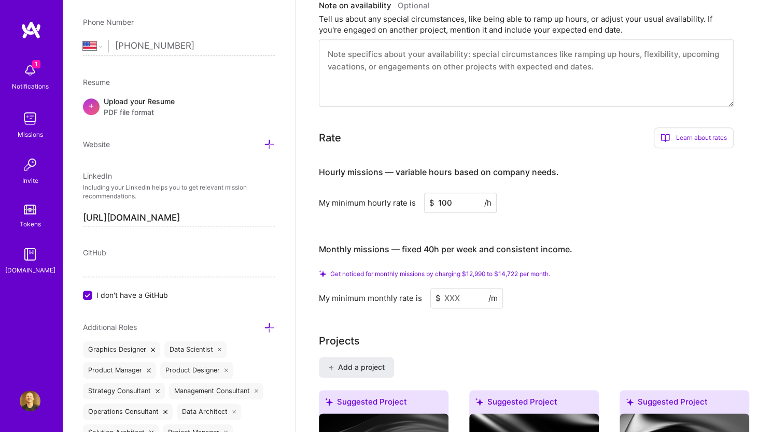
type input "100"
click at [451, 298] on input at bounding box center [466, 298] width 73 height 20
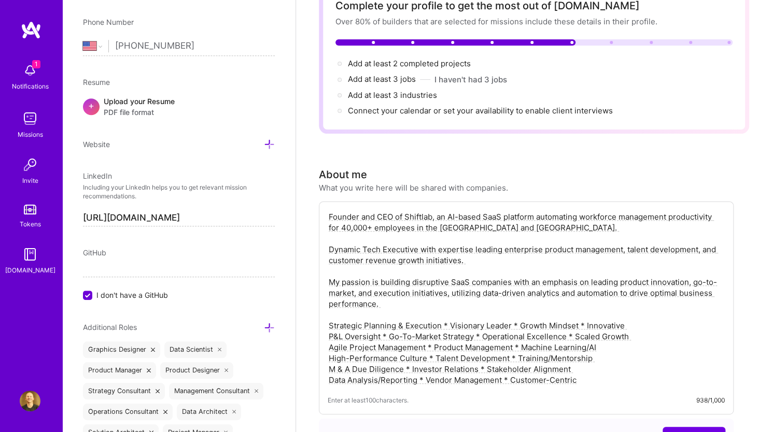
scroll to position [0, 0]
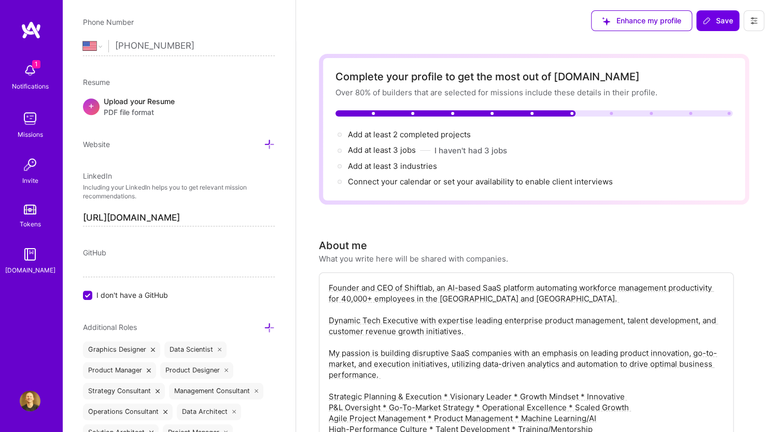
type input "5000"
click at [708, 24] on icon at bounding box center [706, 21] width 8 height 8
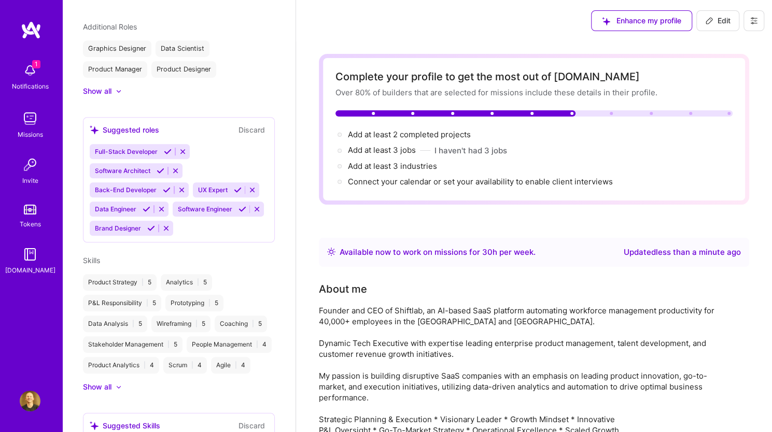
scroll to position [269, 0]
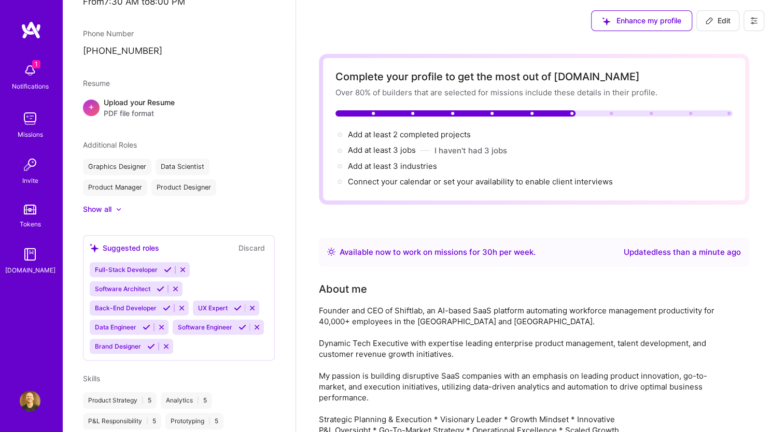
click at [37, 113] on img at bounding box center [30, 118] width 21 height 21
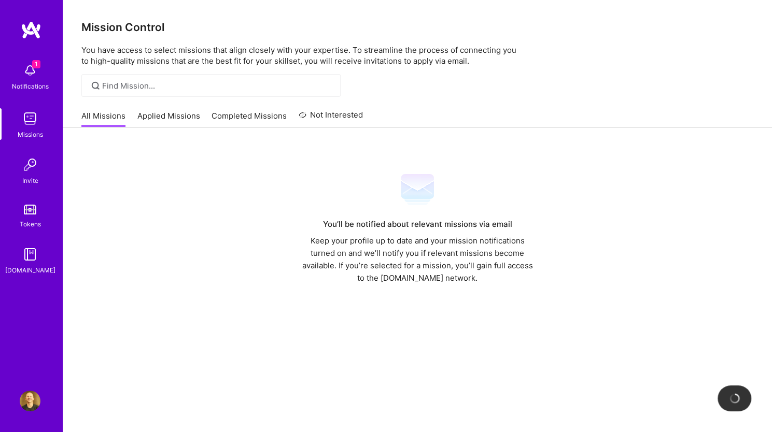
click at [167, 121] on link "Applied Missions" at bounding box center [168, 118] width 63 height 17
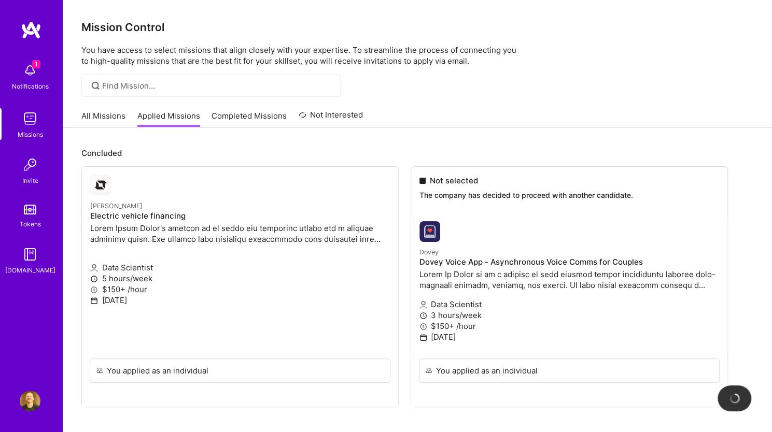
click at [233, 114] on link "Completed Missions" at bounding box center [248, 118] width 75 height 17
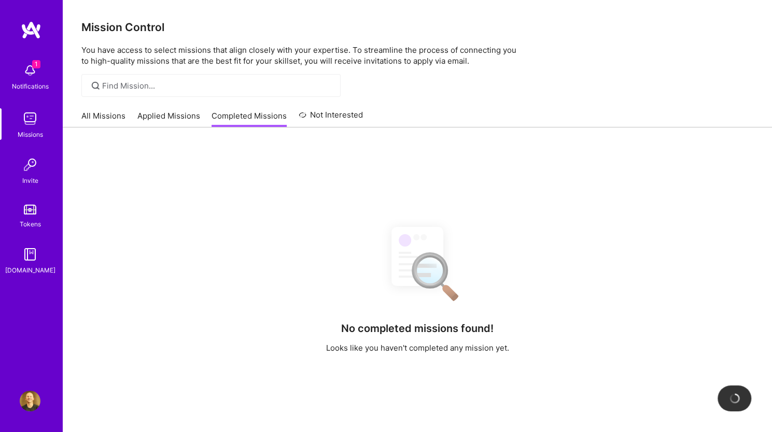
click at [95, 110] on link "All Missions" at bounding box center [103, 118] width 44 height 17
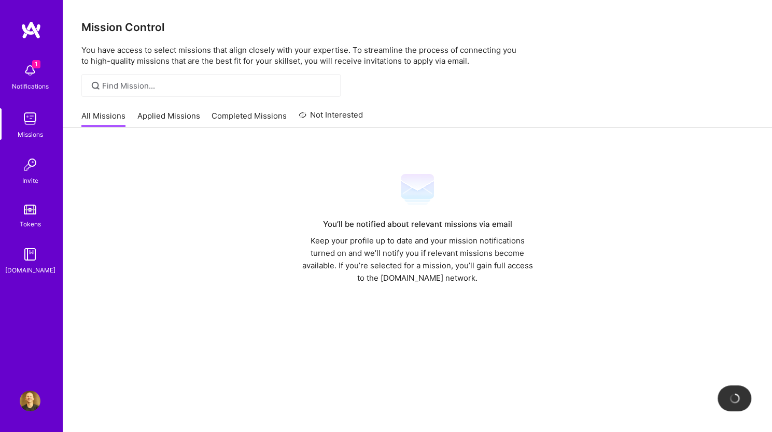
click at [27, 25] on img at bounding box center [31, 30] width 21 height 19
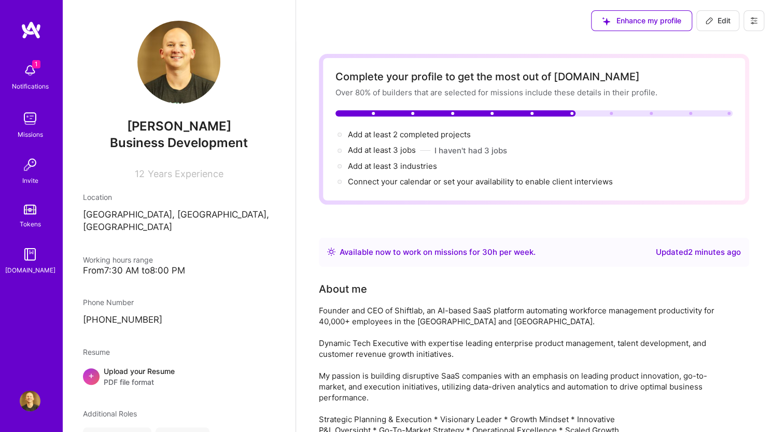
click at [33, 124] on img at bounding box center [30, 118] width 21 height 21
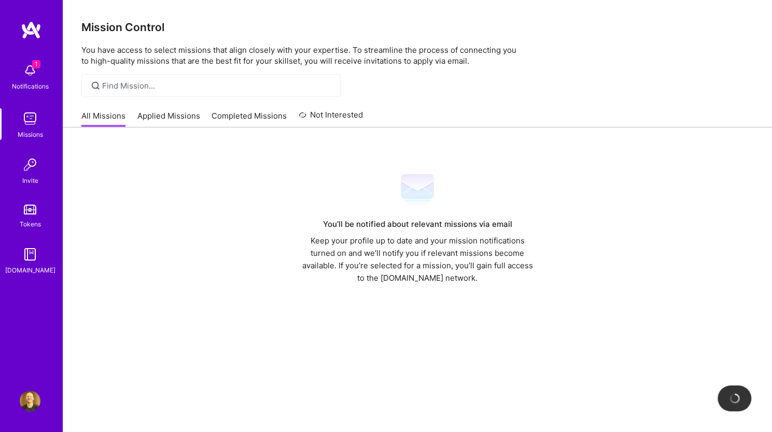
click at [155, 117] on link "Applied Missions" at bounding box center [168, 118] width 63 height 17
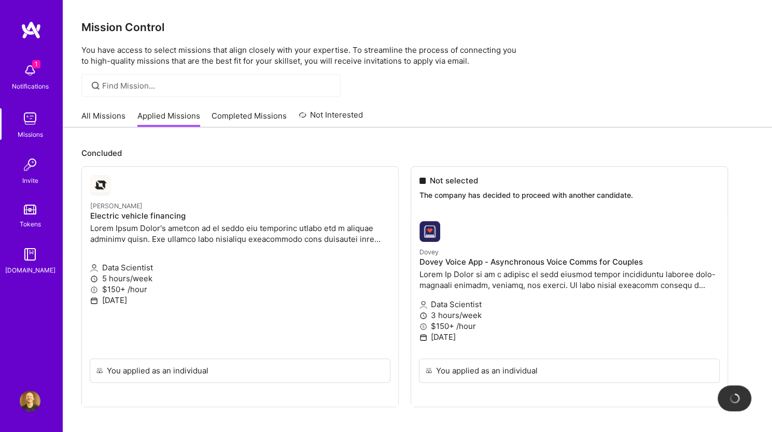
click at [102, 120] on link "All Missions" at bounding box center [103, 118] width 44 height 17
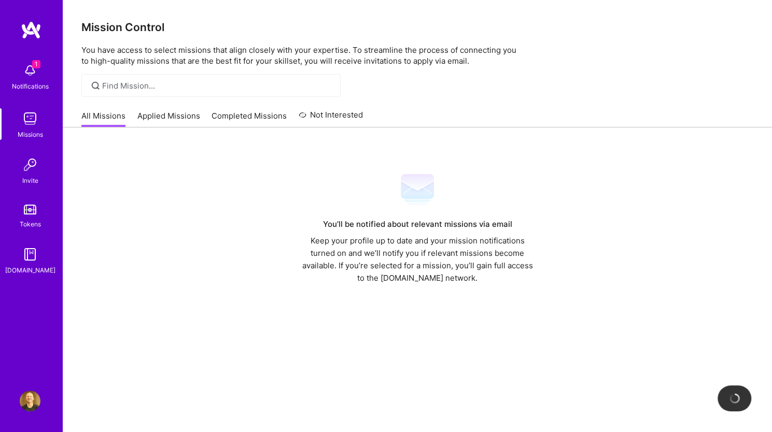
click at [241, 116] on link "Completed Missions" at bounding box center [248, 118] width 75 height 17
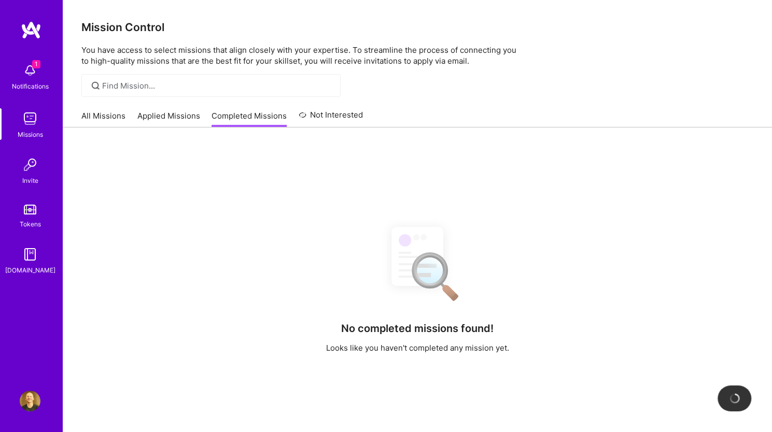
click at [96, 109] on div "All Missions Applied Missions Completed Missions Not Interested" at bounding box center [221, 116] width 281 height 22
click at [94, 115] on link "All Missions" at bounding box center [103, 118] width 44 height 17
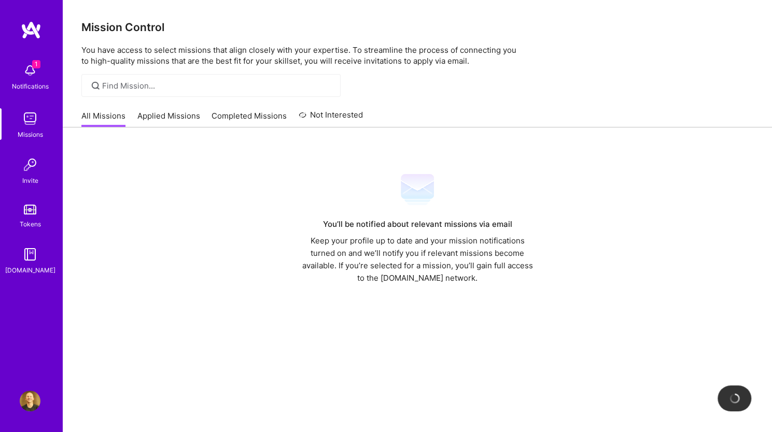
click at [36, 208] on img at bounding box center [30, 210] width 12 height 10
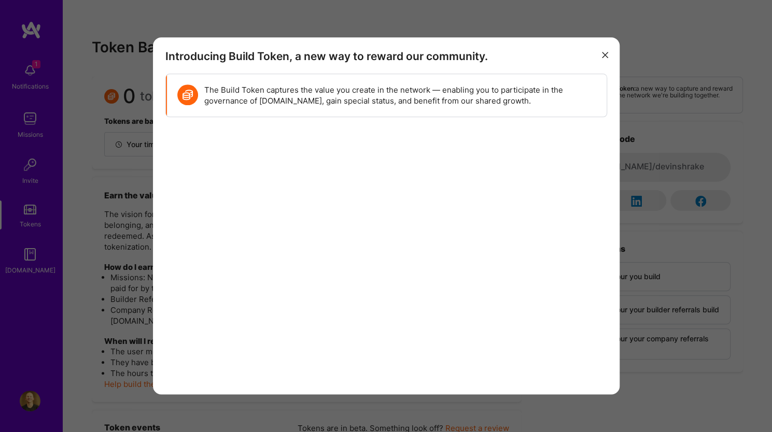
click at [604, 54] on icon "modal" at bounding box center [605, 55] width 6 height 6
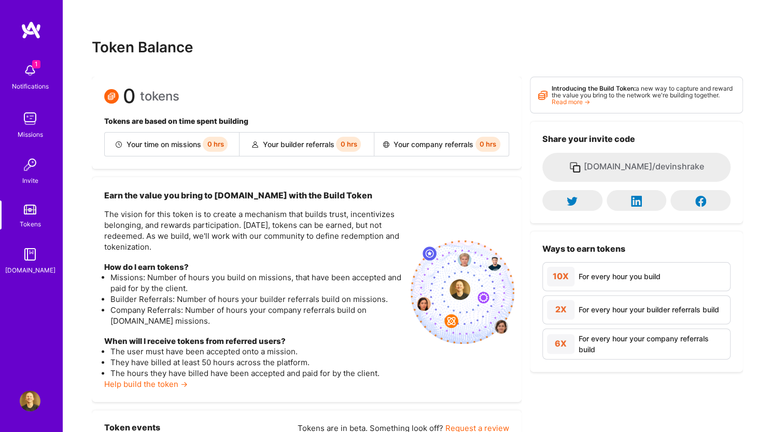
scroll to position [40, 0]
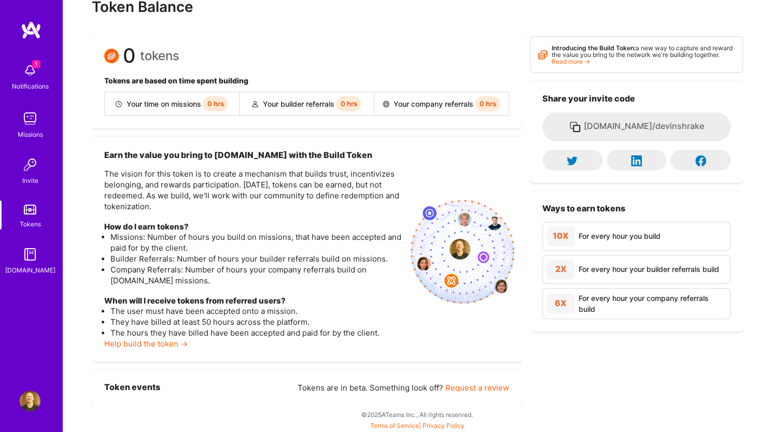
click at [22, 130] on div "Missions" at bounding box center [30, 134] width 25 height 11
